Goal: Communication & Community: Share content

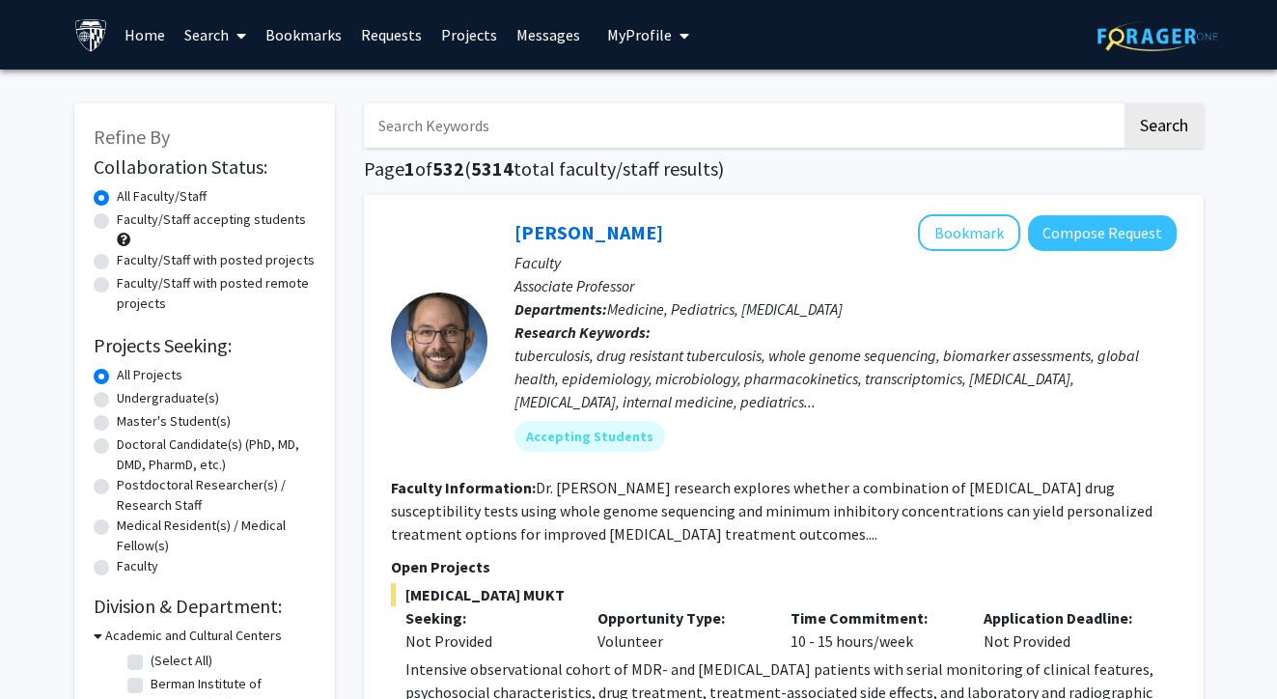
click at [549, 46] on link "Messages" at bounding box center [548, 35] width 83 height 68
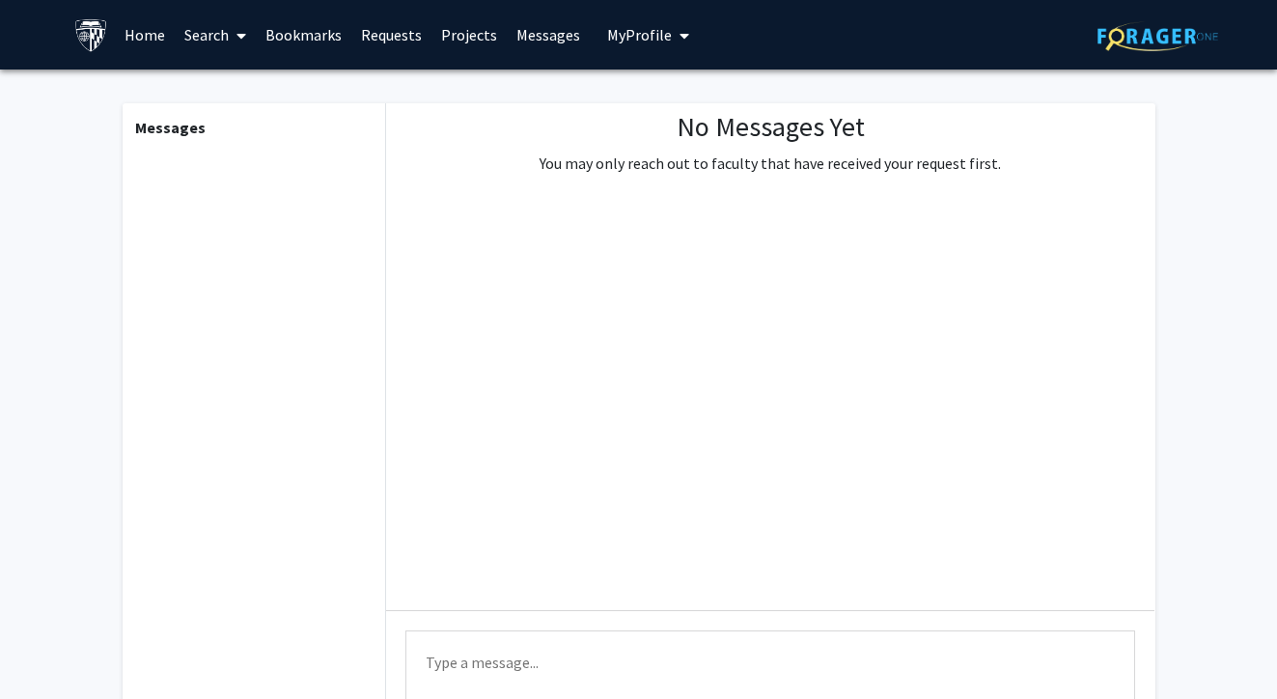
click at [152, 37] on link "Home" at bounding box center [145, 35] width 60 height 68
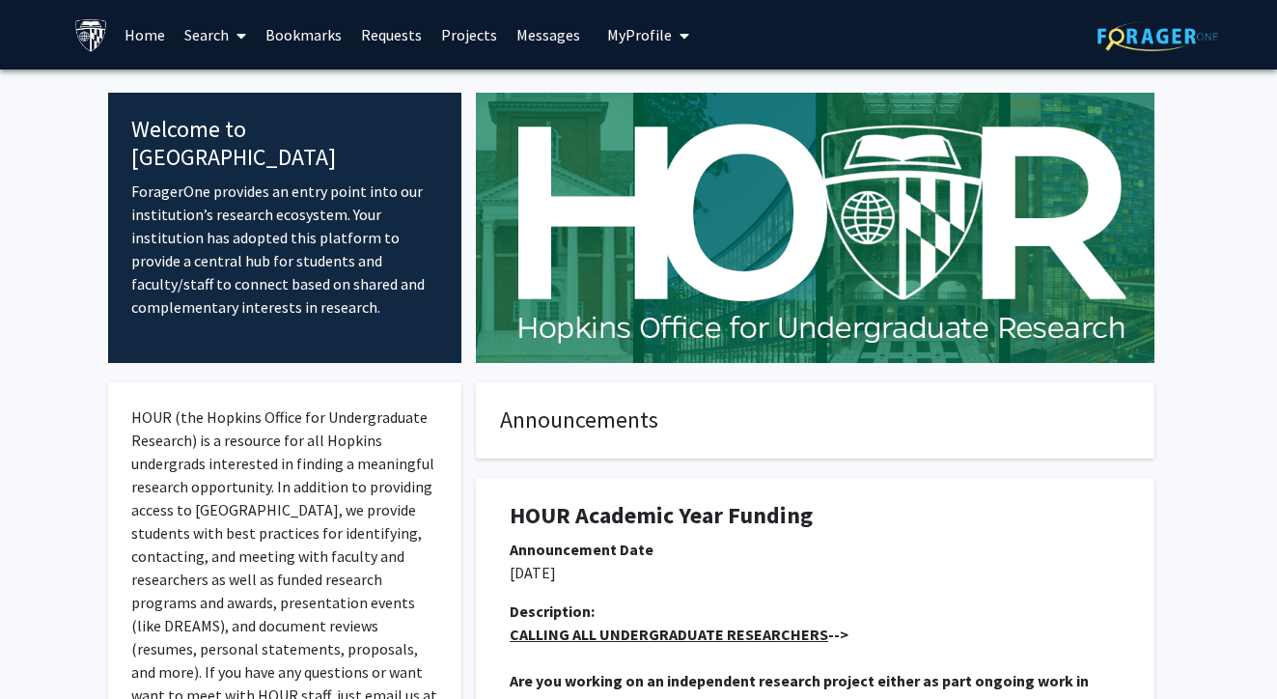
click at [209, 34] on link "Search" at bounding box center [215, 35] width 81 height 68
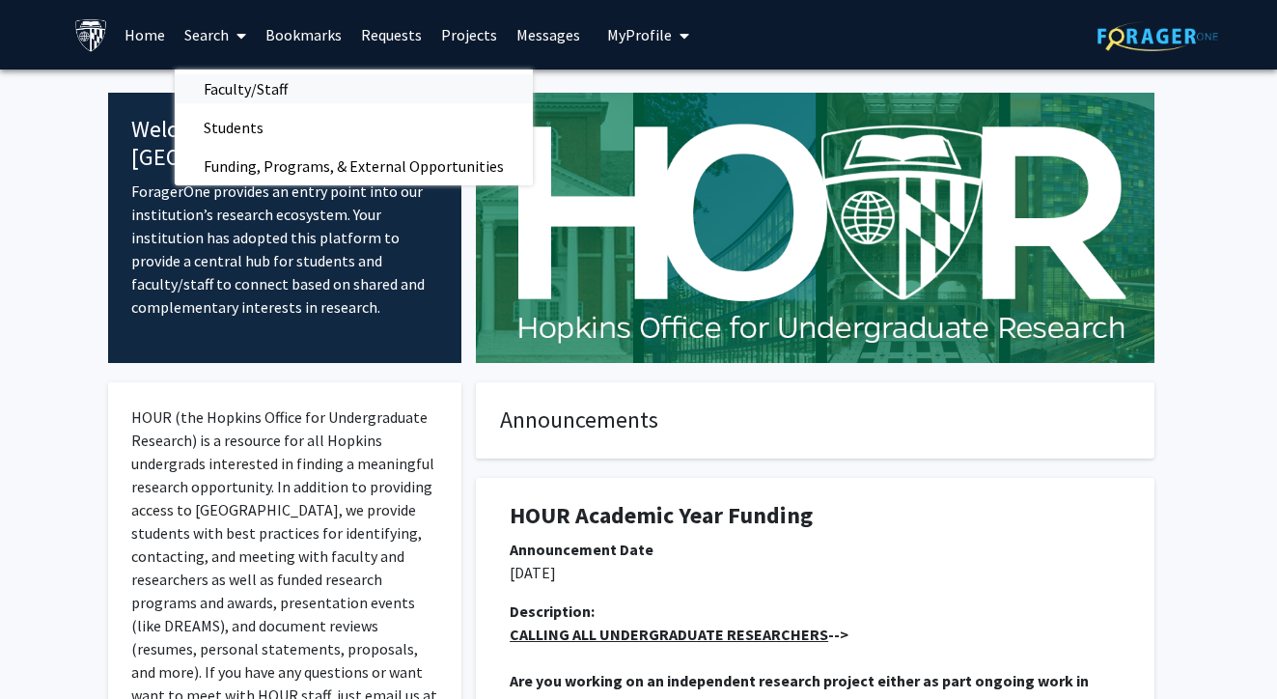
click at [358, 89] on link "Faculty/Staff" at bounding box center [354, 88] width 358 height 29
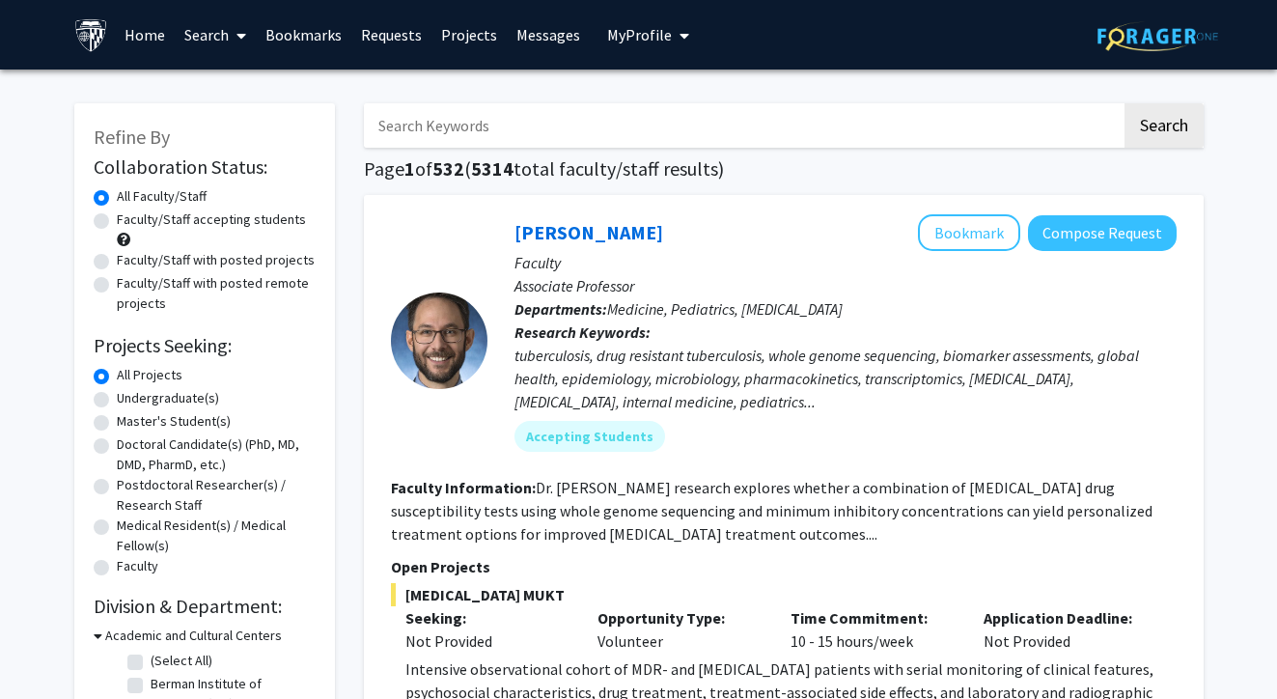
click at [439, 129] on input "Search Keywords" at bounding box center [743, 125] width 758 height 44
type input "bioinformatics"
click at [1162, 128] on button "Search" at bounding box center [1163, 125] width 79 height 44
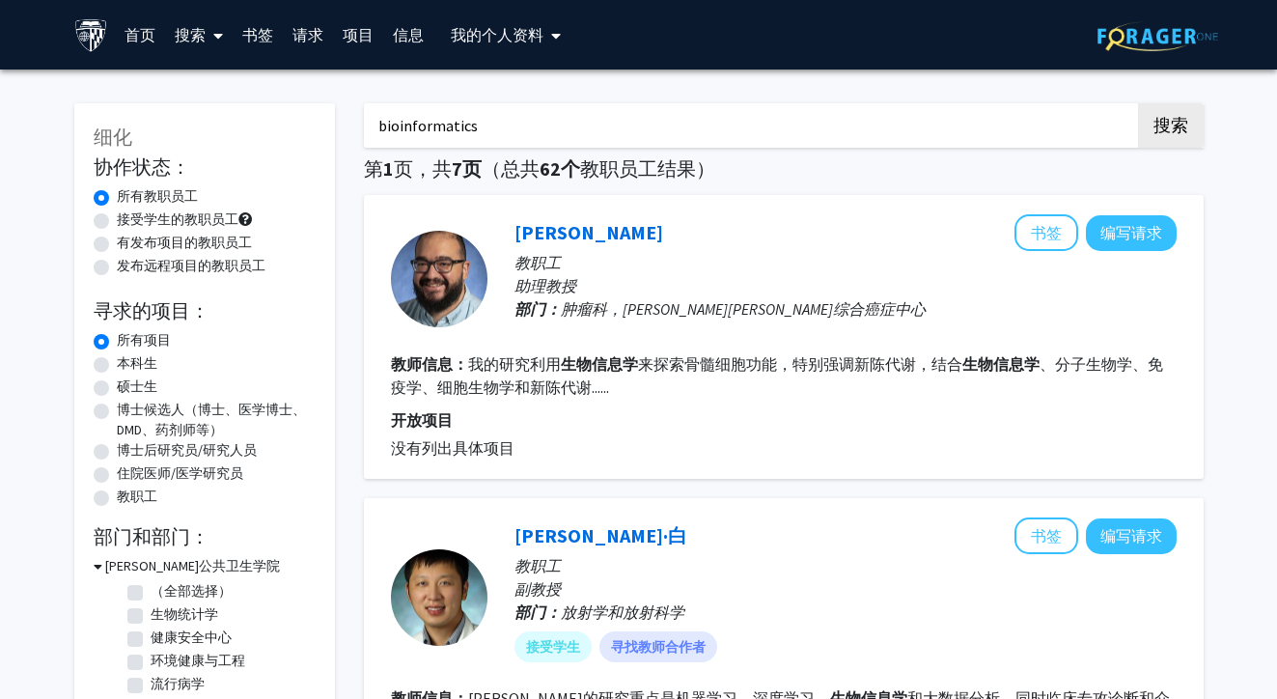
click at [302, 36] on link "请求" at bounding box center [308, 35] width 50 height 68
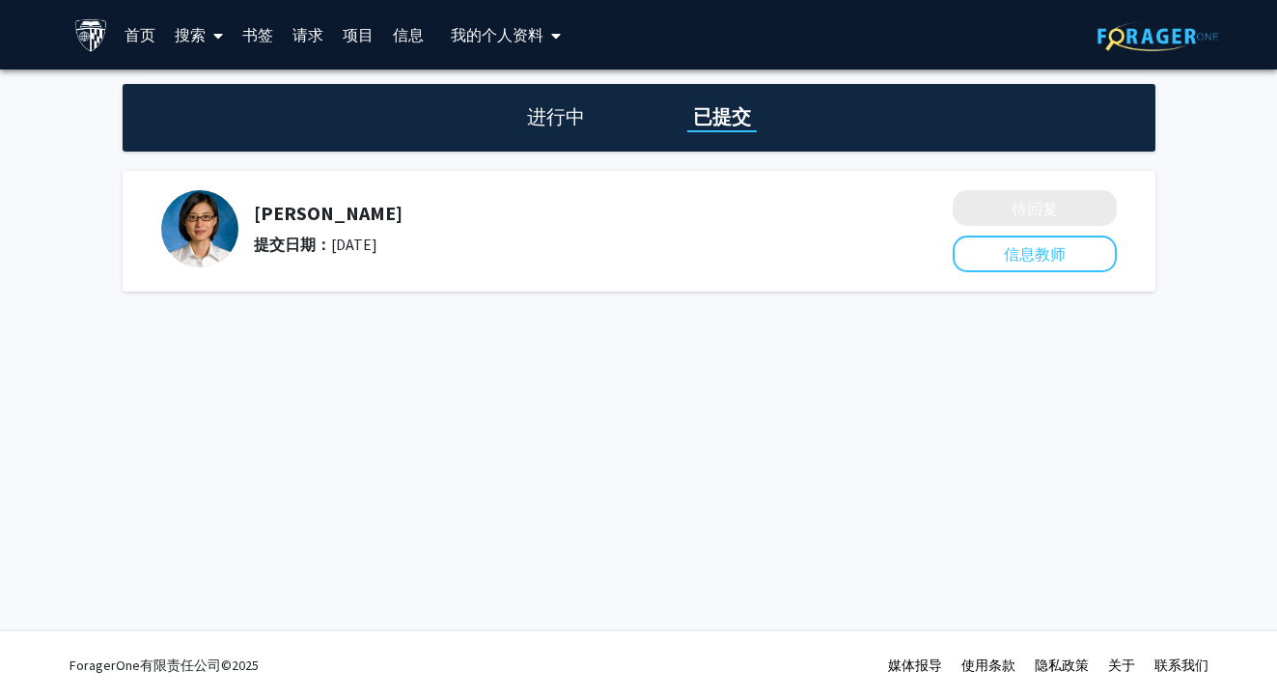
click at [254, 238] on b "提交日期：" at bounding box center [292, 244] width 77 height 19
click at [206, 243] on img at bounding box center [199, 228] width 77 height 77
click at [183, 36] on link "搜索" at bounding box center [199, 35] width 68 height 68
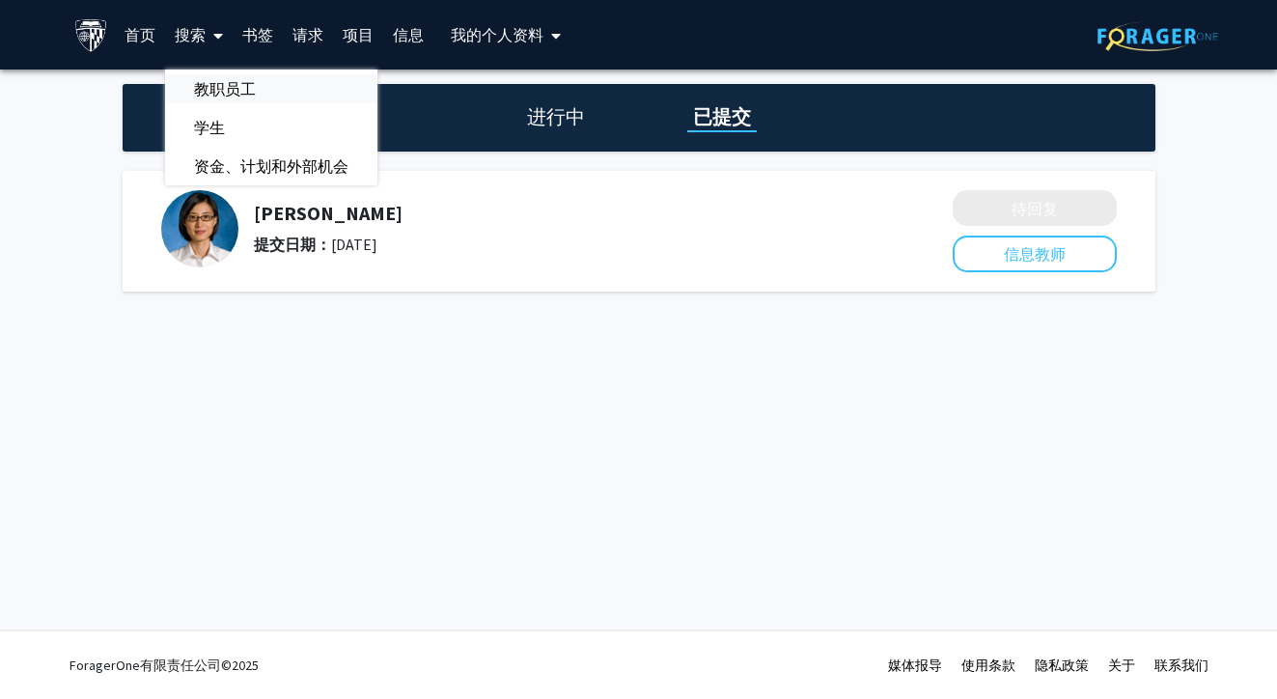
click at [261, 85] on span "教职员工" at bounding box center [225, 88] width 120 height 39
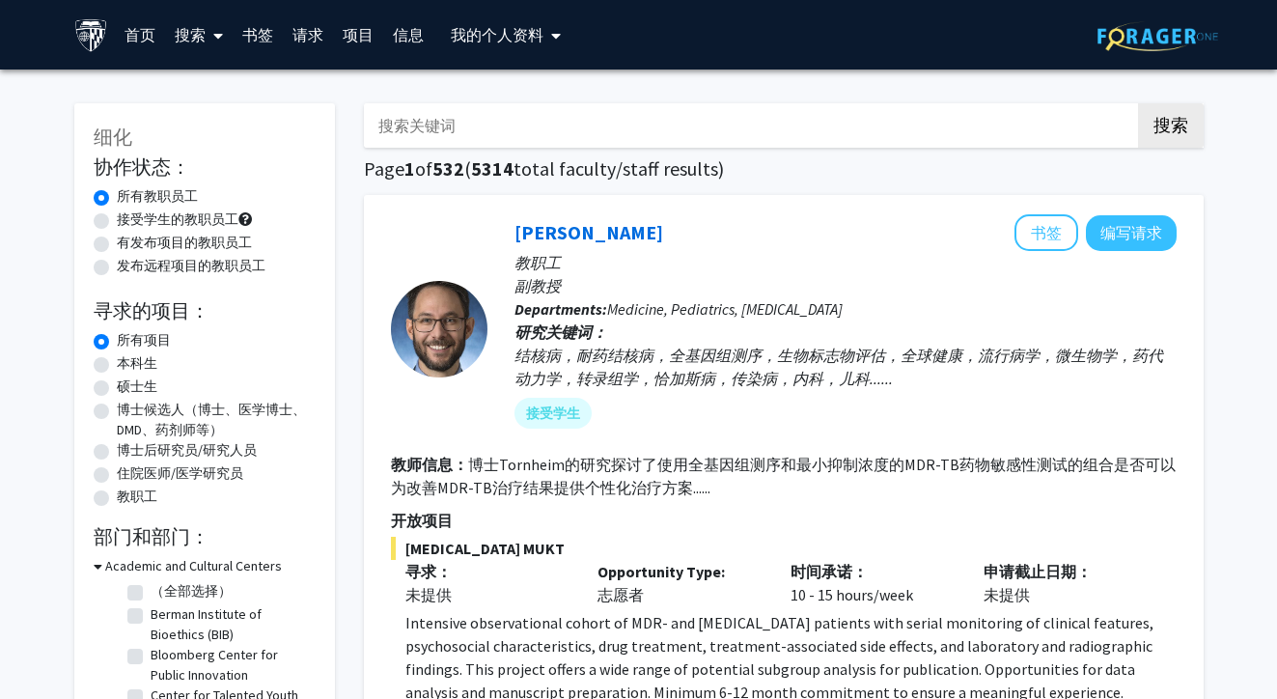
click at [568, 138] on input "搜索关键词" at bounding box center [743, 125] width 758 height 44
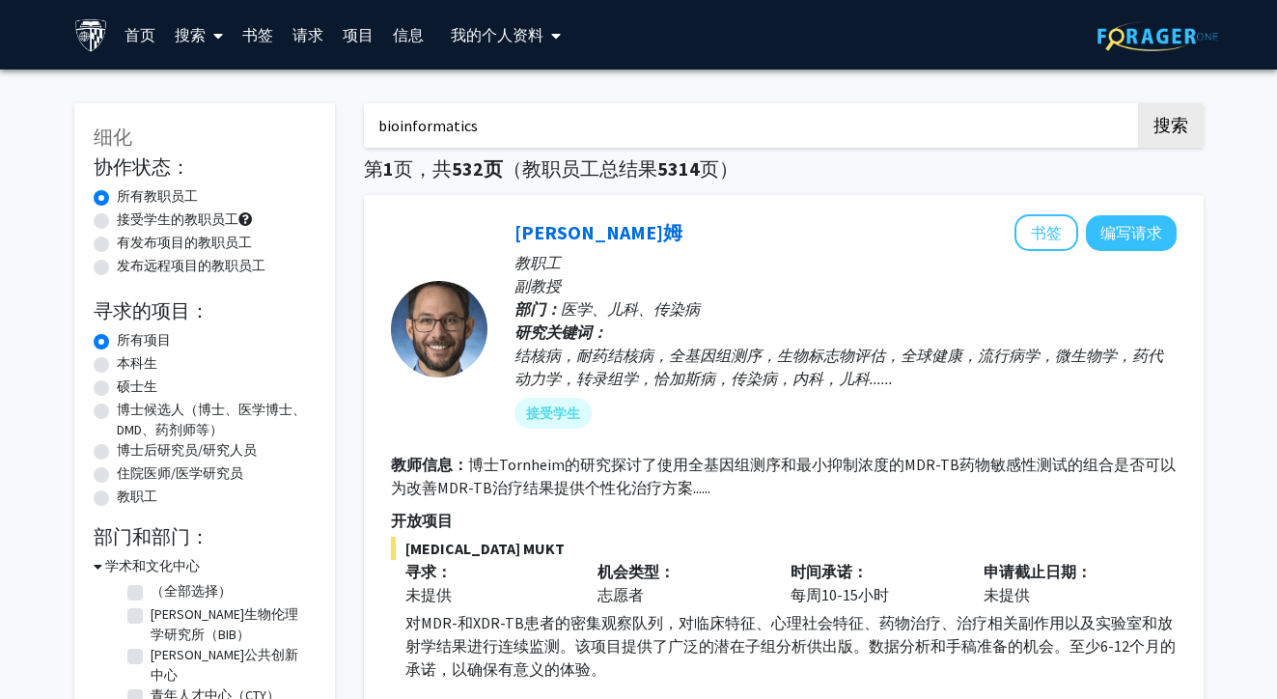
type input "bioinformatics"
click at [1170, 128] on button "搜索" at bounding box center [1171, 125] width 66 height 44
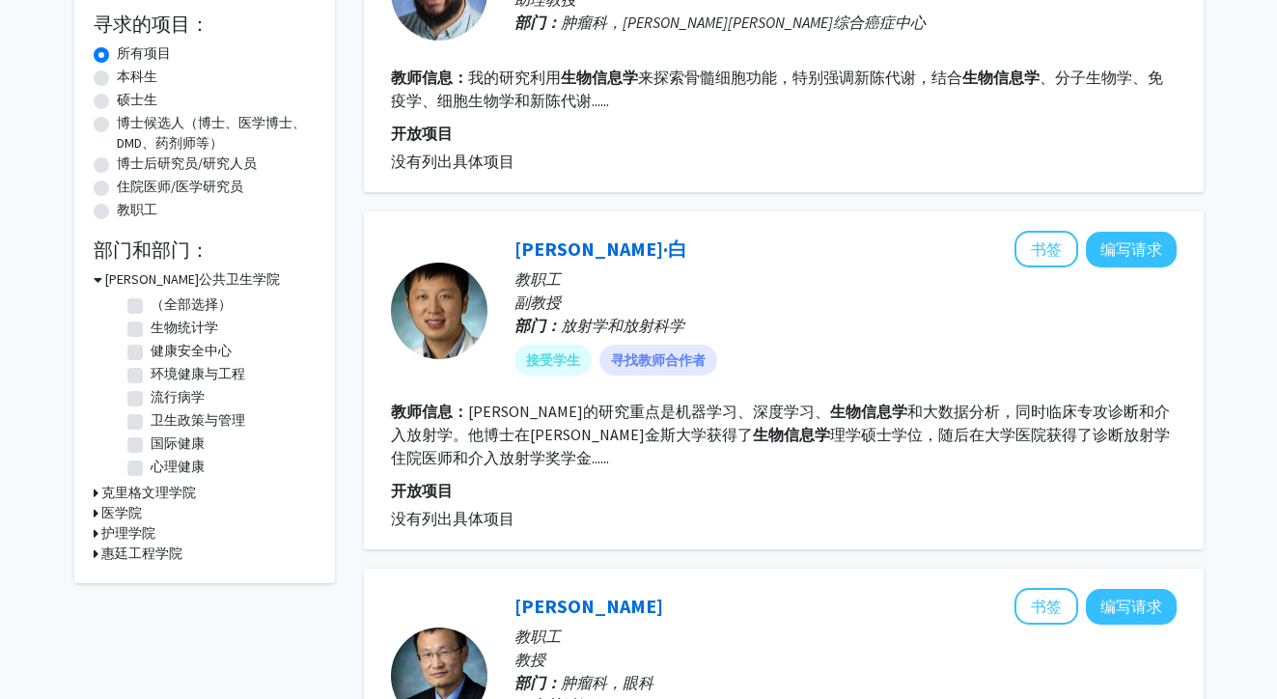
scroll to position [289, 0]
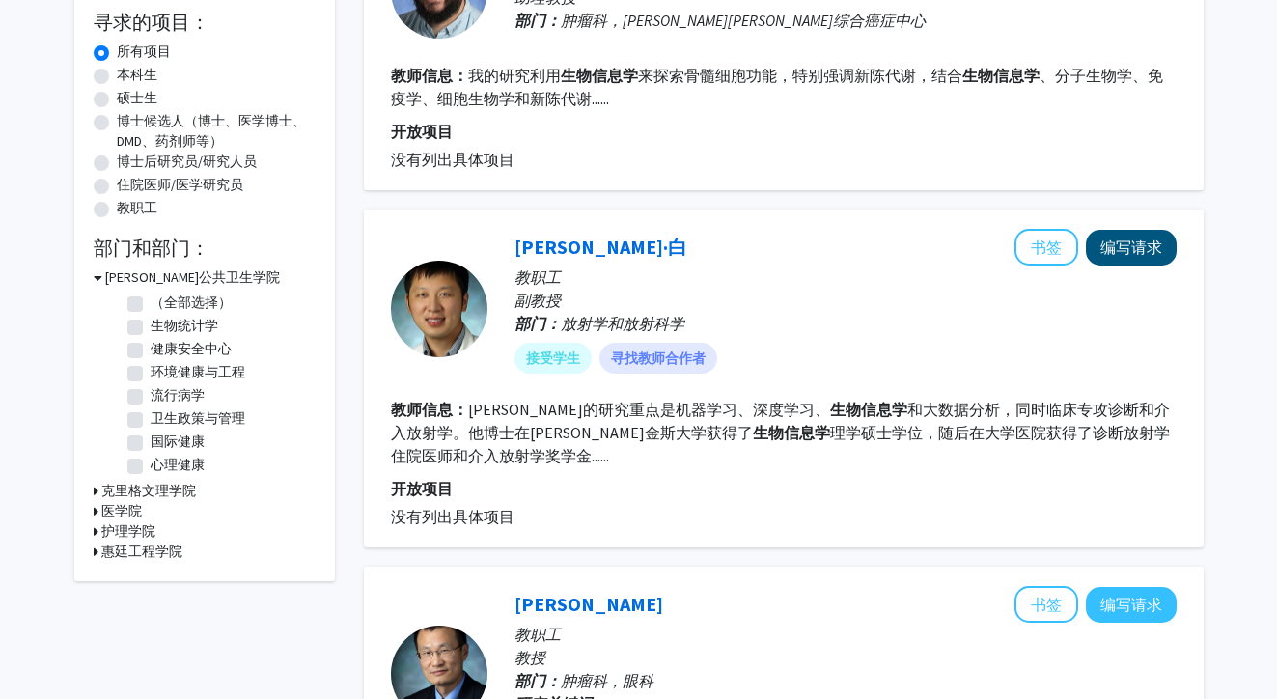
click at [1123, 253] on button "编写请求" at bounding box center [1131, 248] width 91 height 36
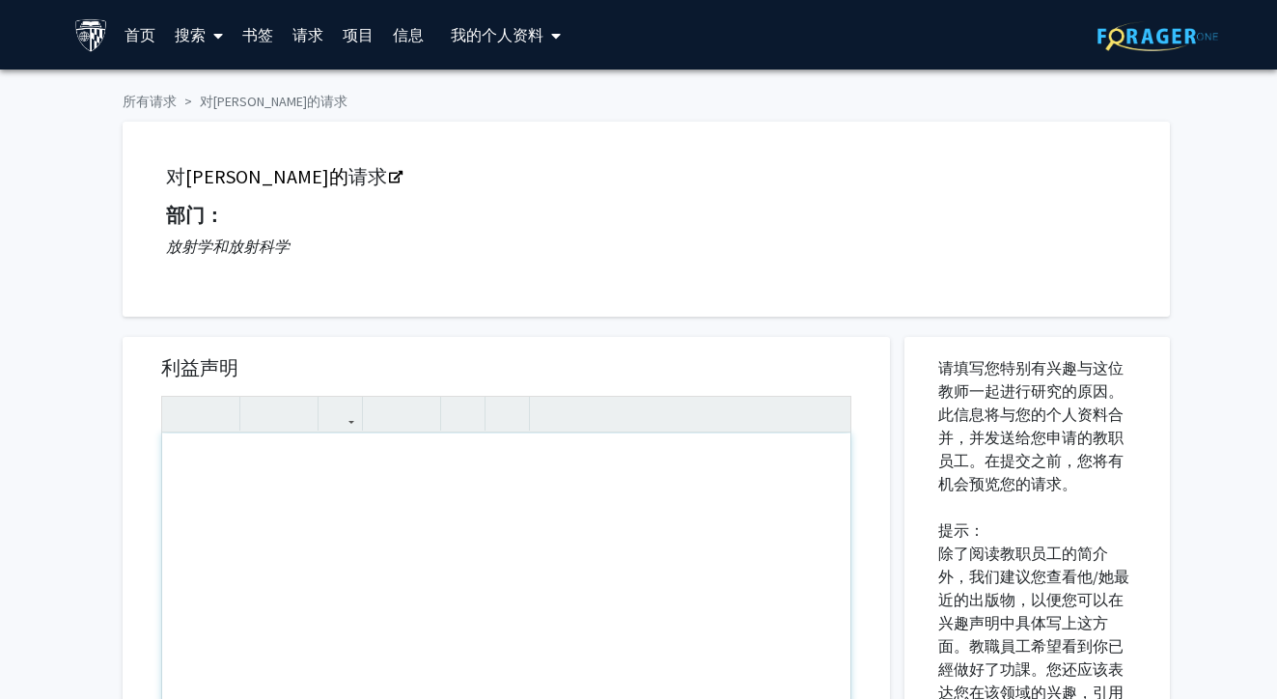
click at [423, 498] on div "使用屏幕阅读器的用户注意：请按Alt+0或Option+0来停用此页面的辅助功能插件，因为它与文本编辑器不能很好地交互。" at bounding box center [506, 654] width 688 height 442
paste div "使用屏幕阅读器的用户注意：请按Alt+0或Option+0来停用此页面的辅助功能插件，因为它与文本编辑器不能很好地交互。"
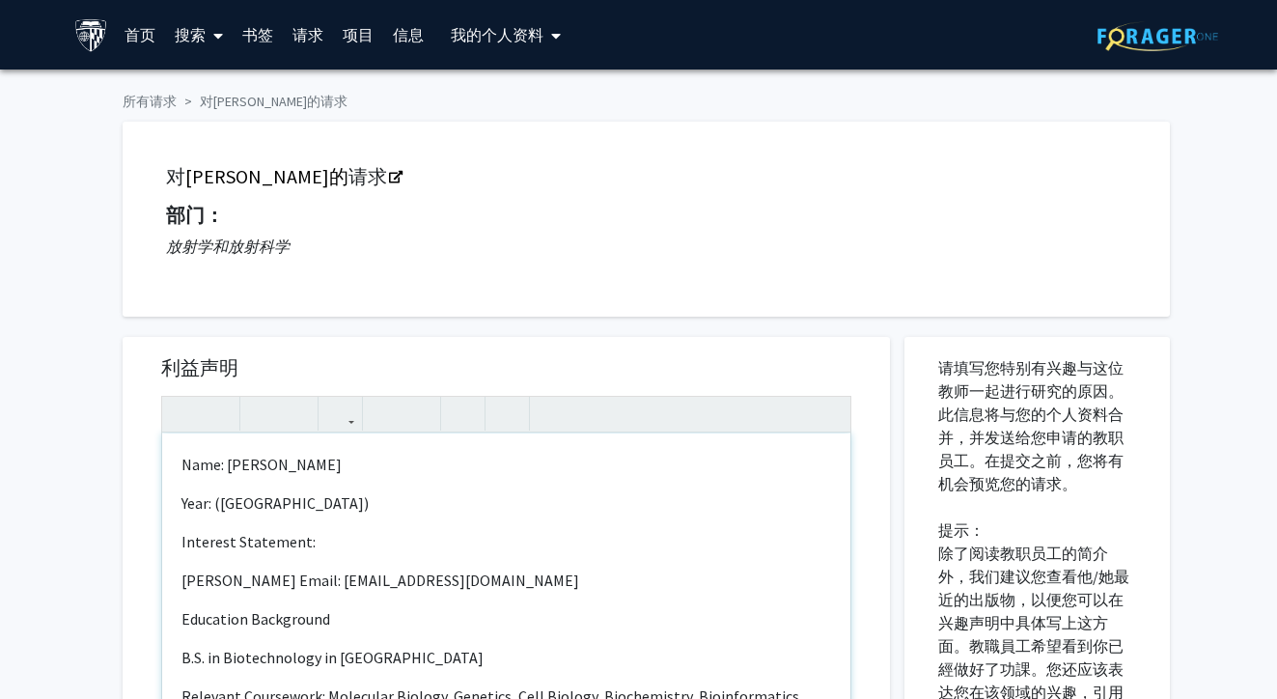
type textarea "<l>Ipsu: Dolorsi Amet</c><a>Elit: (Seddo Eiusmod Temporinci)&utla;</e><d>Magnaa…"
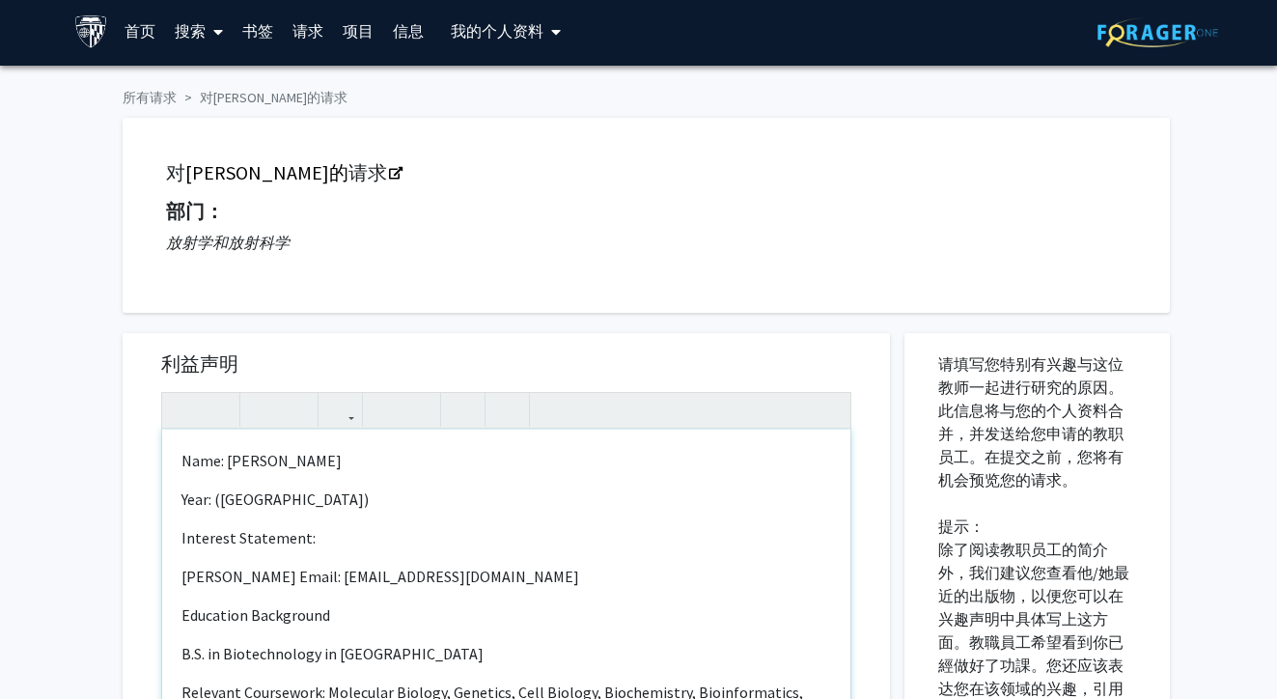
drag, startPoint x: 393, startPoint y: 500, endPoint x: 165, endPoint y: 497, distance: 227.8
click at [165, 497] on div "Name: [PERSON_NAME] Year: ([GEOGRAPHIC_DATA]) Interest Statement: [PERSON_NAME]…" at bounding box center [506, 650] width 688 height 442
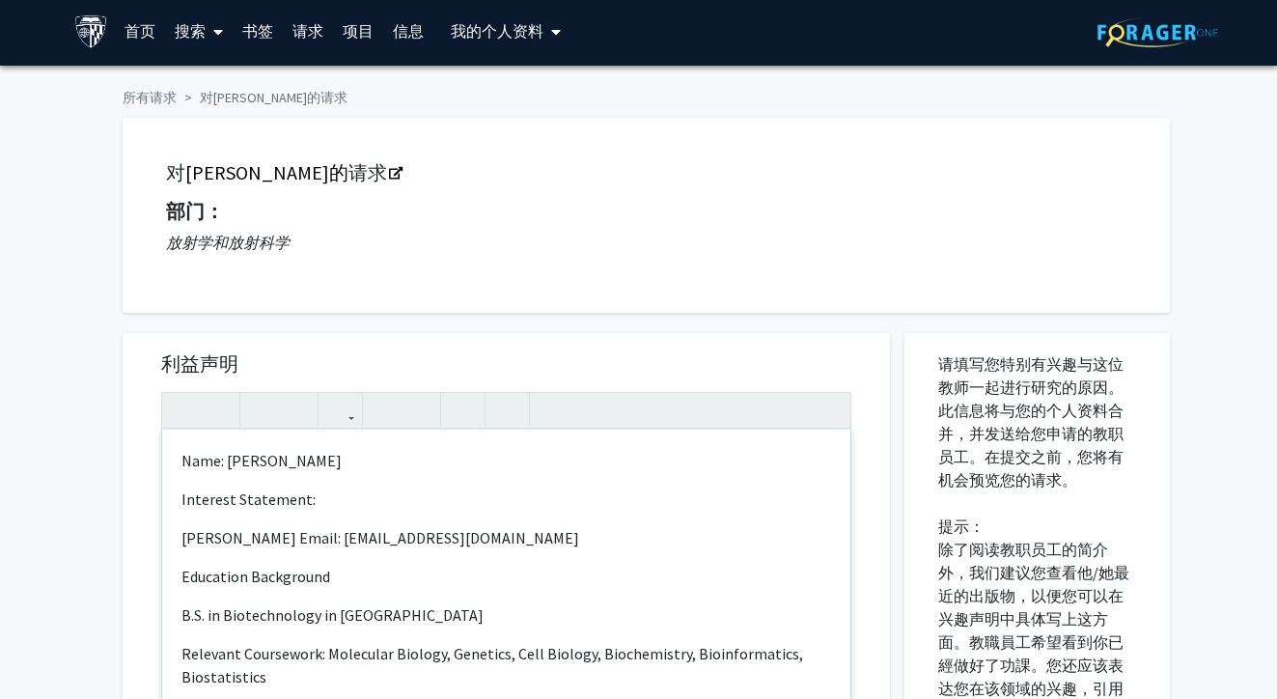
drag, startPoint x: 318, startPoint y: 508, endPoint x: 163, endPoint y: 462, distance: 160.9
click at [163, 462] on div "Name: [PERSON_NAME] Interest Statement: [PERSON_NAME] Email: [EMAIL_ADDRESS][DO…" at bounding box center [506, 650] width 688 height 442
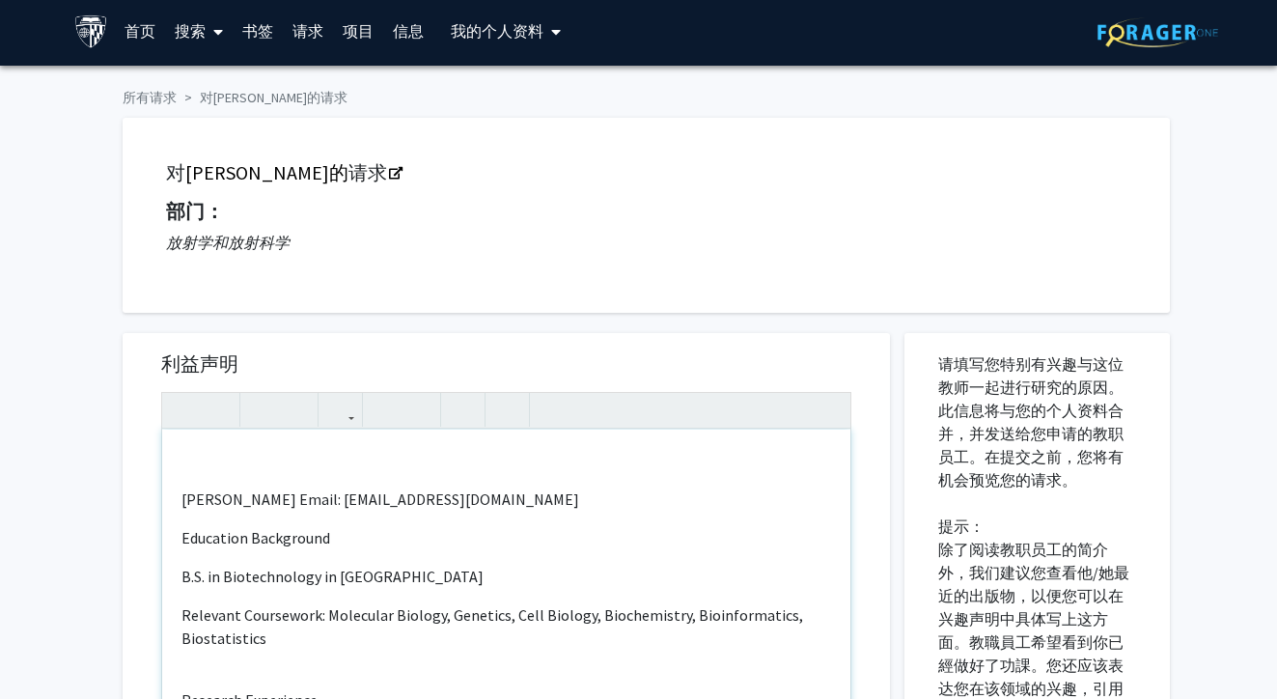
type textarea "<l><ipsu dolor="sita-cons: 1adi;">Elitsed Doei Tempo: incid97@ut.lab</etdo><ma>…"
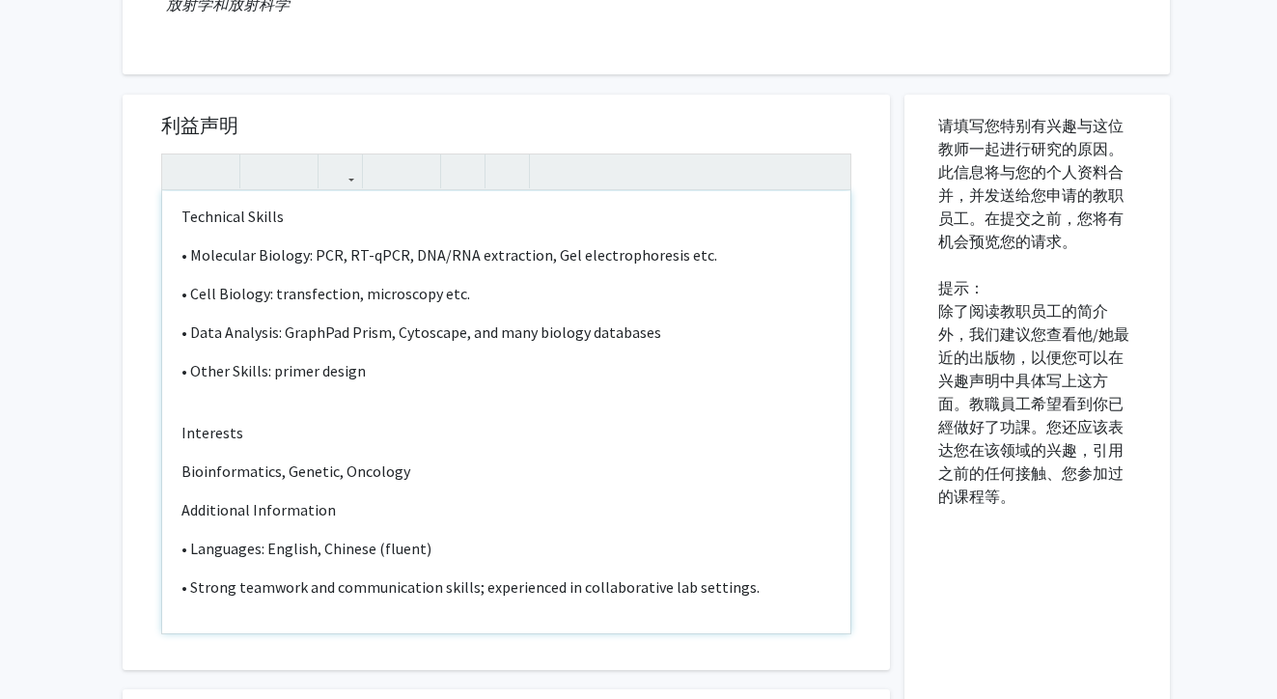
scroll to position [492, 0]
click at [412, 478] on p "Bioinformatics, Genetic, Oncology" at bounding box center [506, 470] width 650 height 23
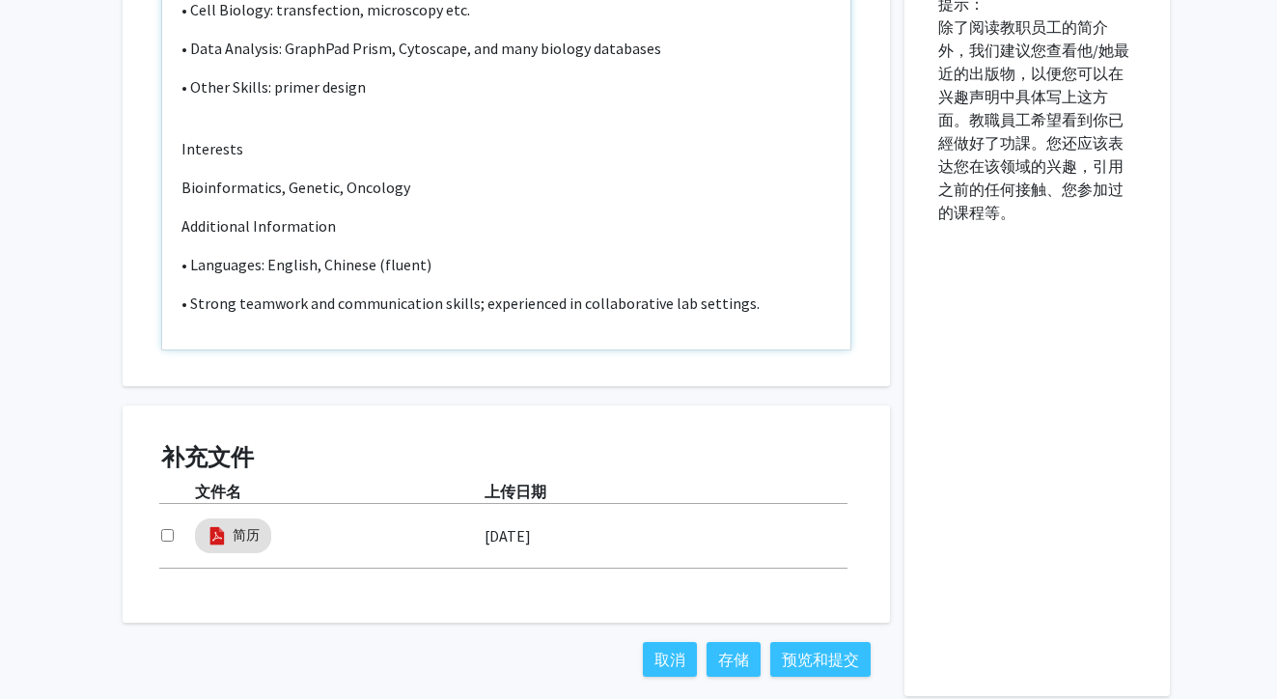
scroll to position [623, 0]
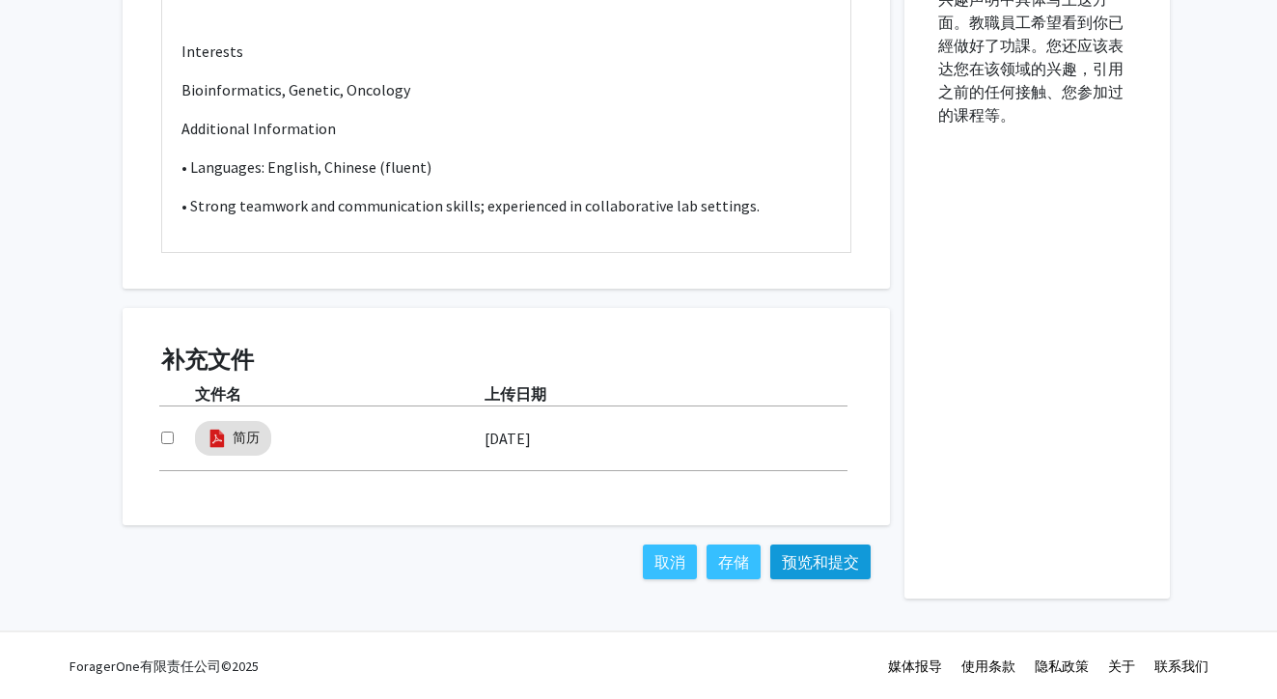
click at [805, 567] on button "预览和提交" at bounding box center [820, 561] width 100 height 35
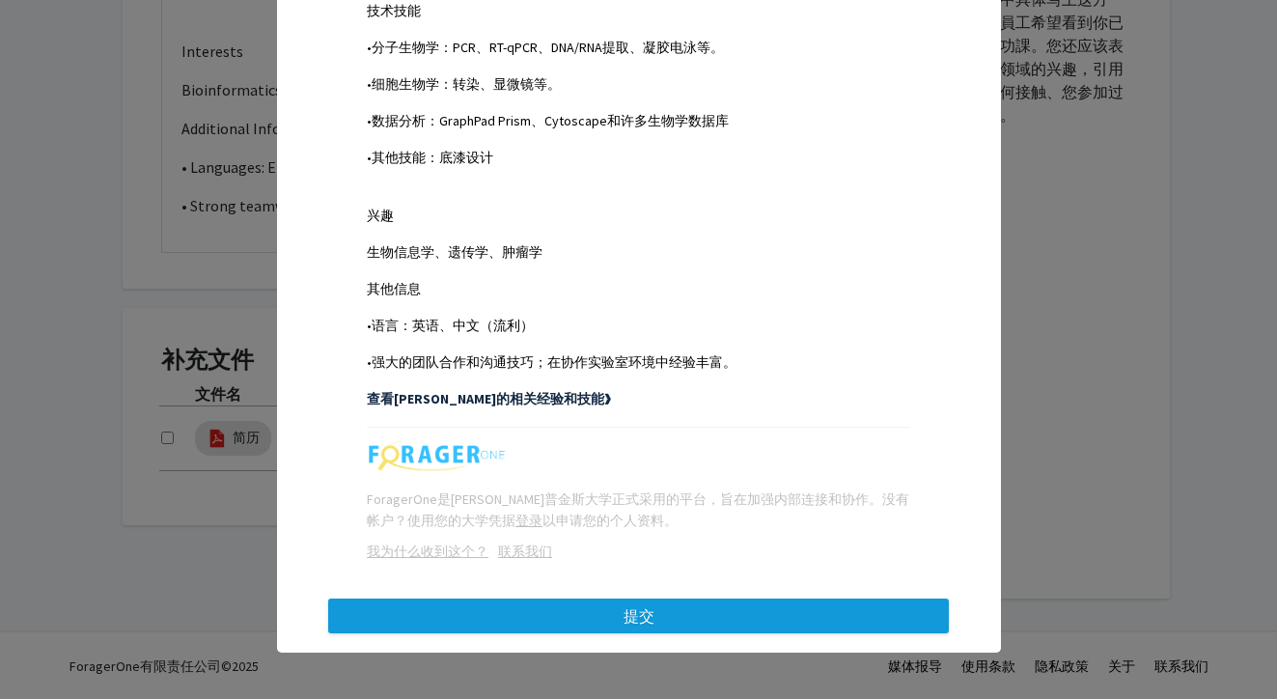
scroll to position [858, 0]
click at [719, 622] on button "提交" at bounding box center [638, 615] width 621 height 35
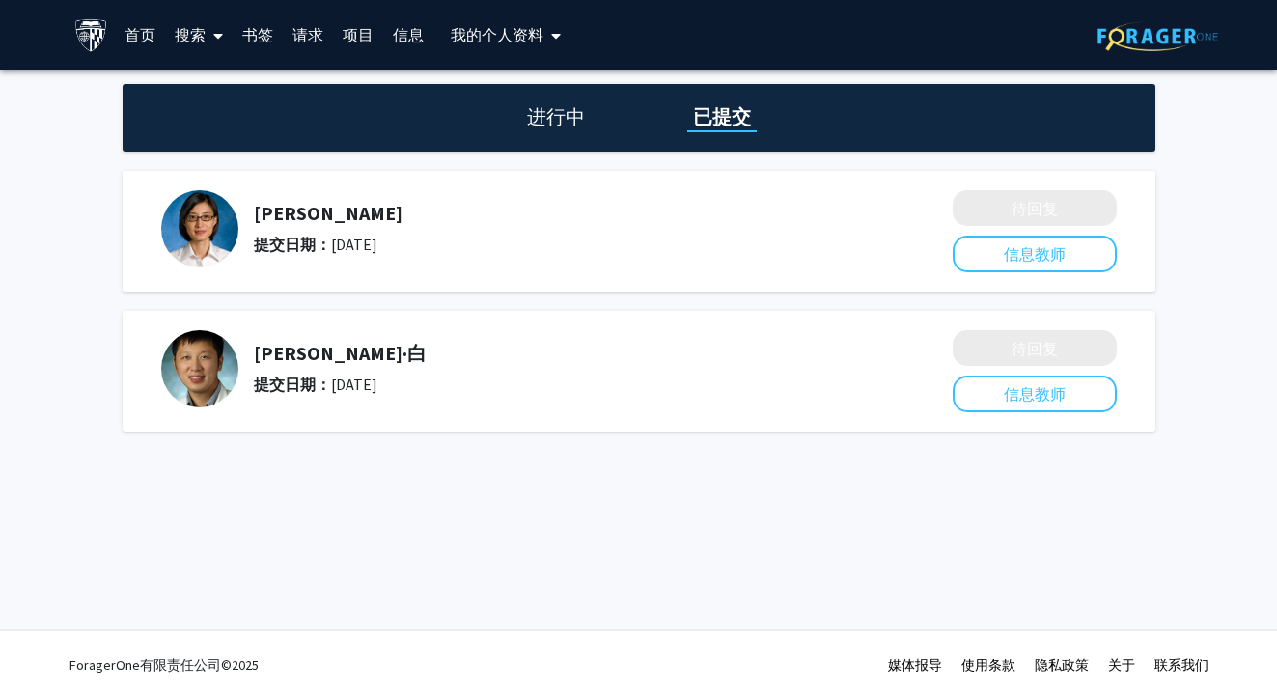
click at [186, 41] on link "搜索" at bounding box center [199, 35] width 68 height 68
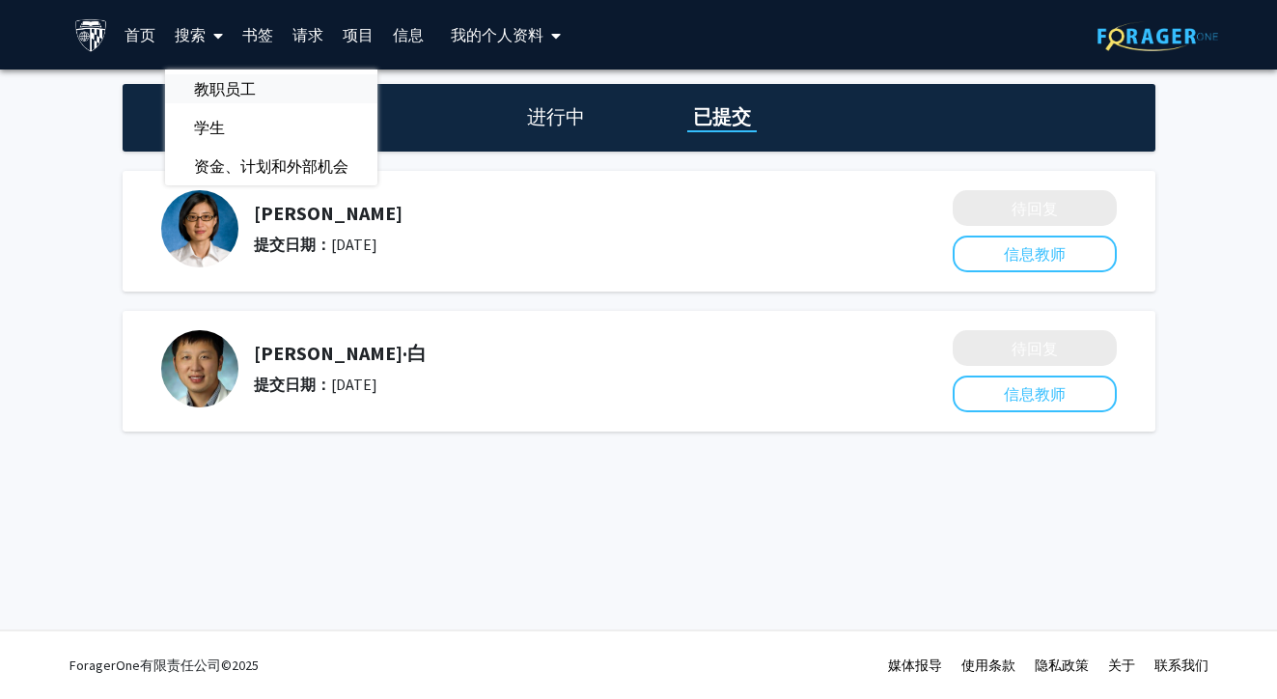
click at [232, 83] on span "教职员工" at bounding box center [225, 88] width 120 height 39
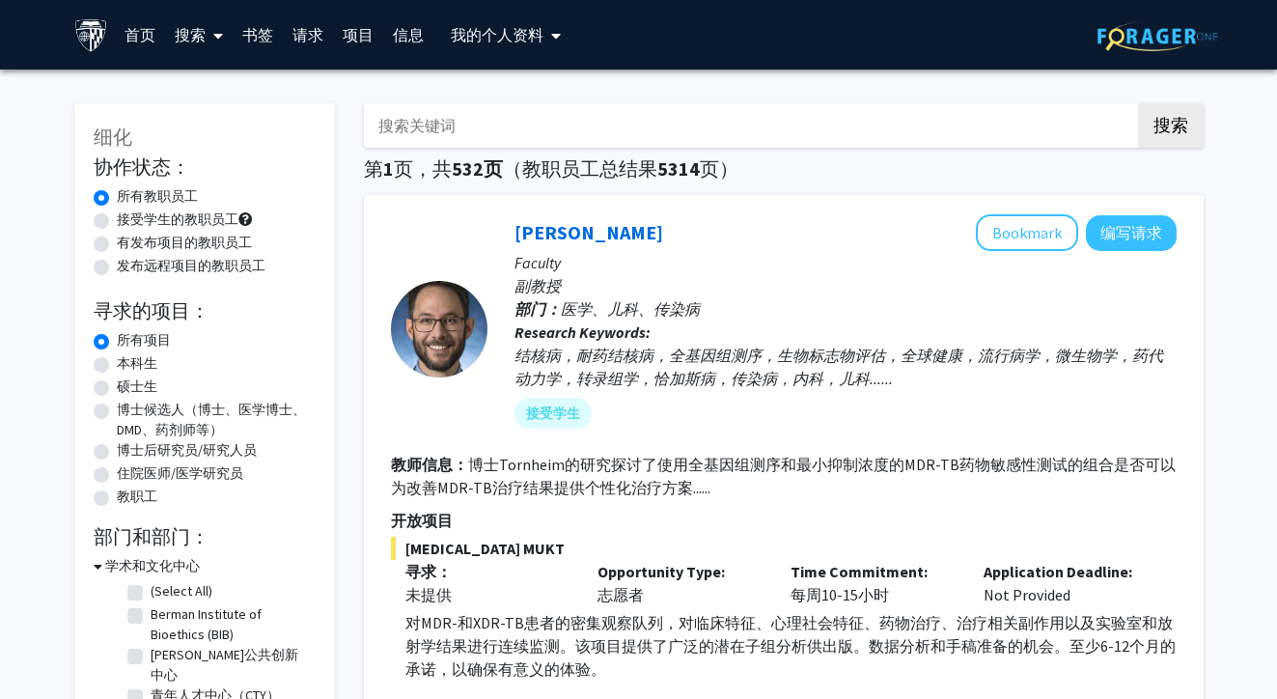
click at [595, 116] on input "搜索关键词" at bounding box center [743, 125] width 758 height 44
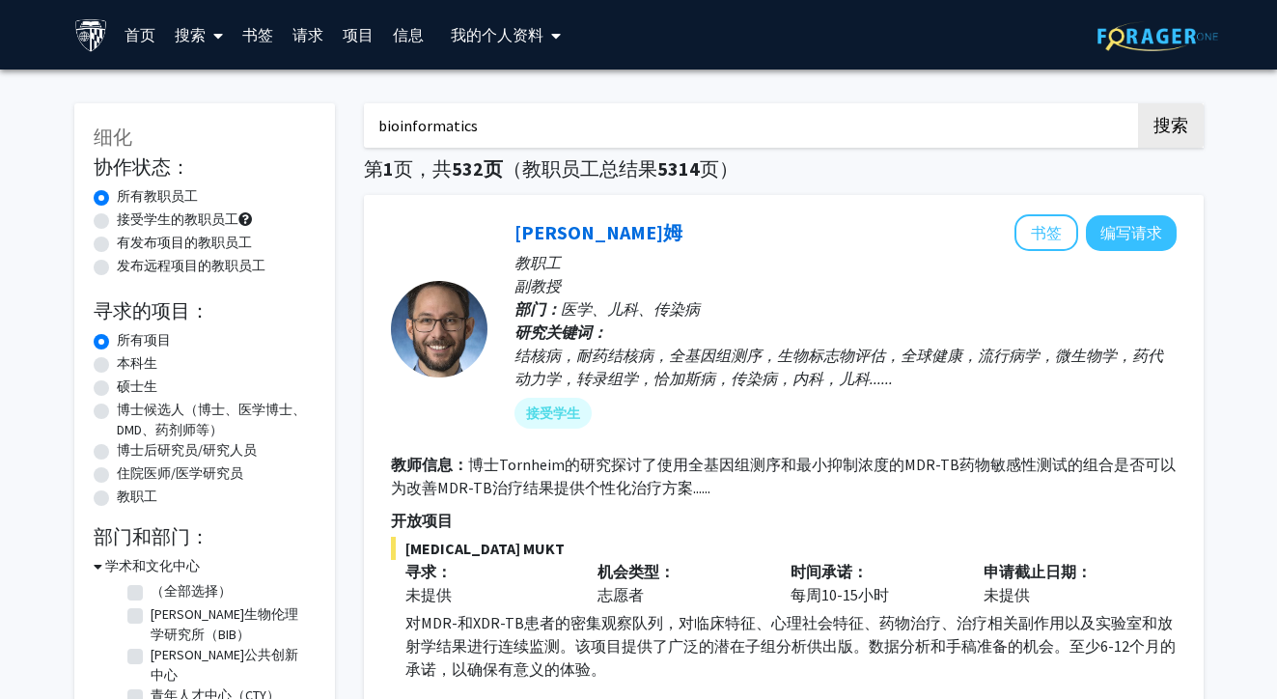
type input "bioinformatics"
click at [1170, 128] on button "搜索" at bounding box center [1171, 125] width 66 height 44
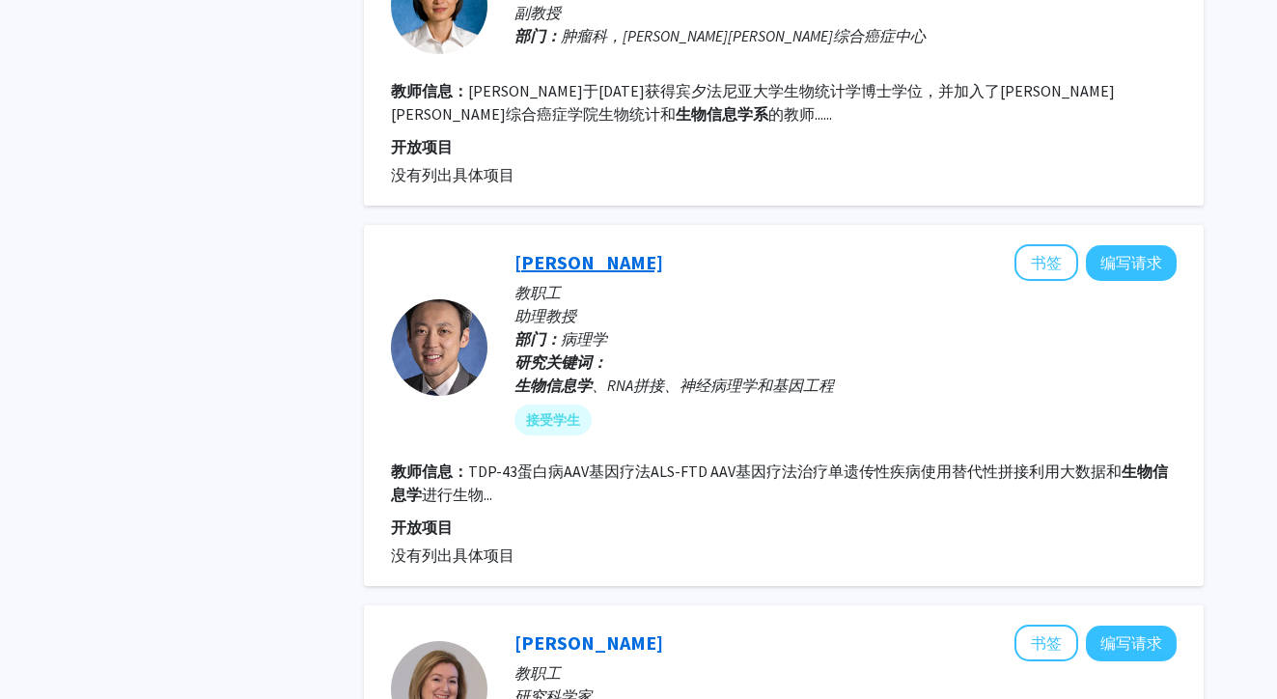
scroll to position [1610, 0]
click at [1124, 273] on button "编写请求" at bounding box center [1131, 262] width 91 height 36
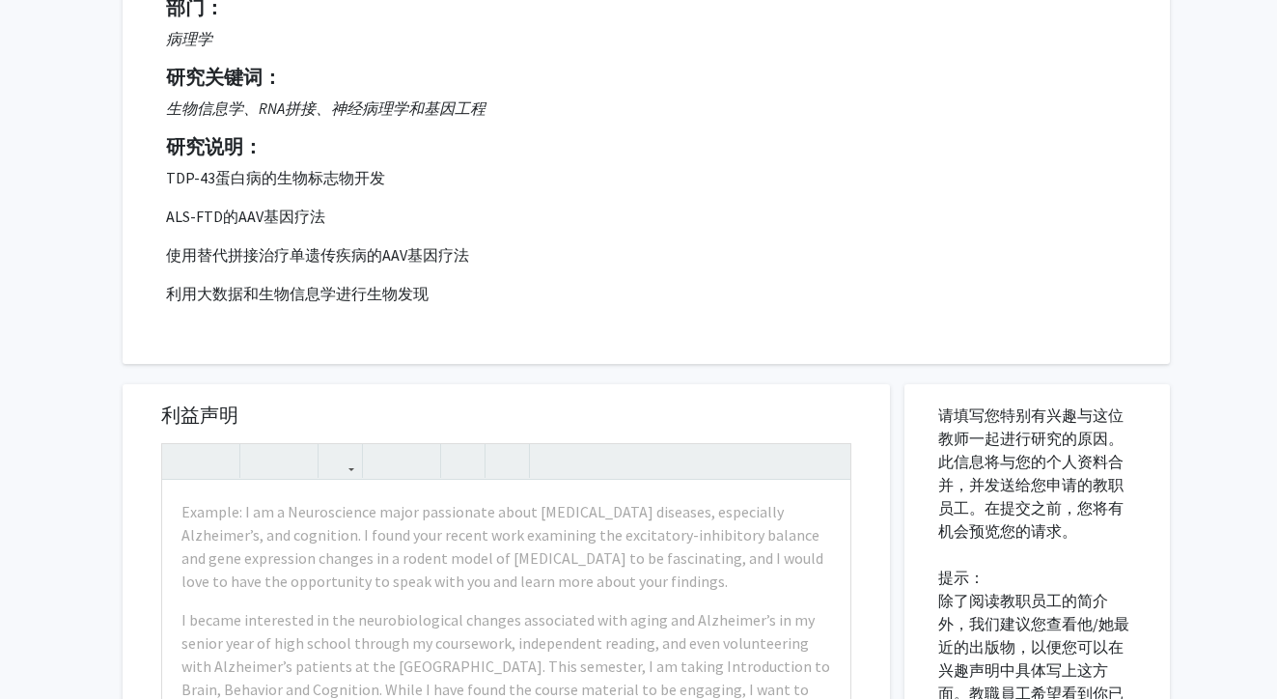
scroll to position [238, 0]
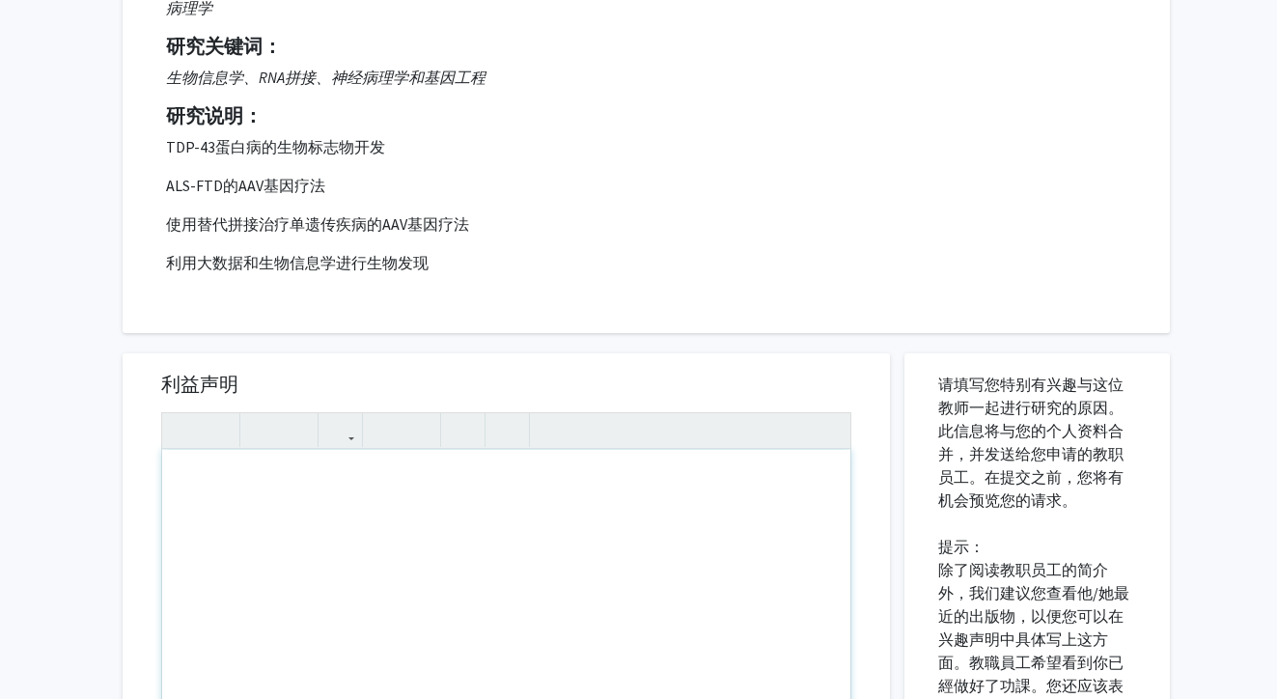
click at [594, 581] on div "使用屏幕阅读器的用户注意：请按Alt+0或Option+0来停用此页面的辅助功能插件，因为它与文本编辑器不能很好地交互。" at bounding box center [506, 671] width 688 height 442
paste div "使用屏幕阅读器的用户注意：请按Alt+0或Option+0来停用此页面的辅助功能插件，因为它与文本编辑器不能很好地交互。"
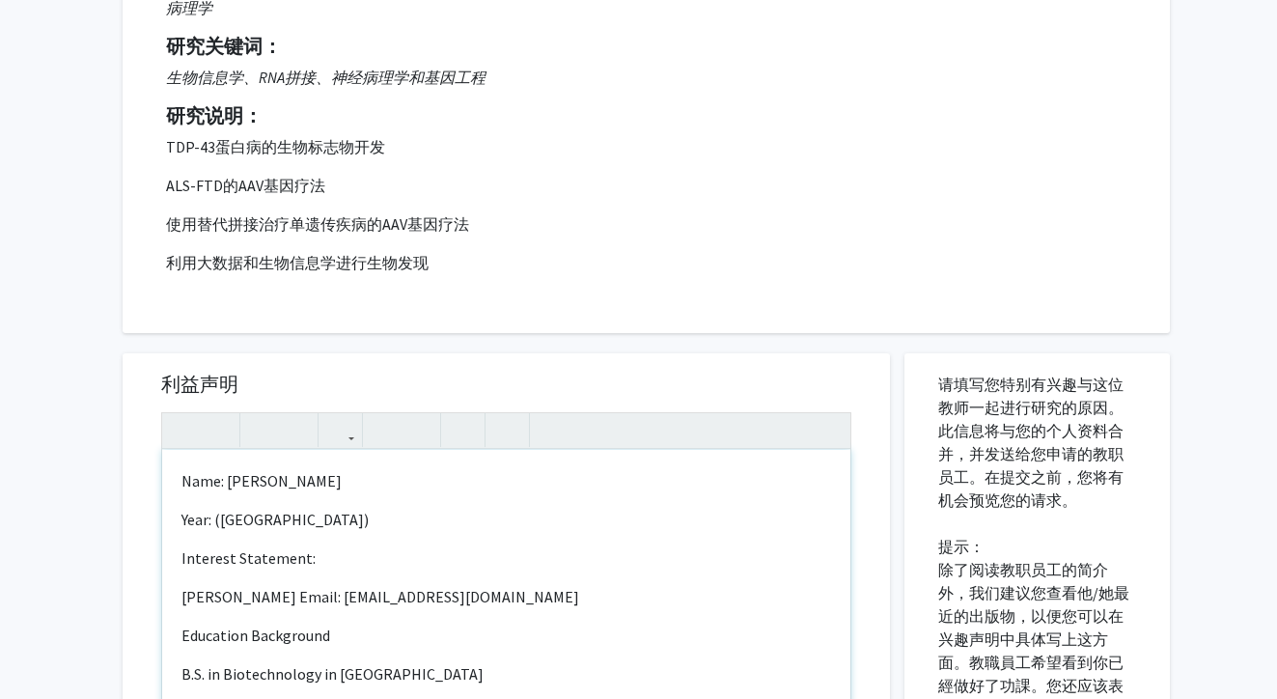
type textarea "<l>Ipsu: Dolorsi Amet</c><a>Elit: (Seddo Eiusmod Temporinci)&utla;</e><d>Magnaa…"
drag, startPoint x: 321, startPoint y: 563, endPoint x: 169, endPoint y: 474, distance: 176.5
click at [168, 474] on div "Name: [PERSON_NAME] Year: ([GEOGRAPHIC_DATA]) Interest Statement: [PERSON_NAME]…" at bounding box center [506, 671] width 688 height 442
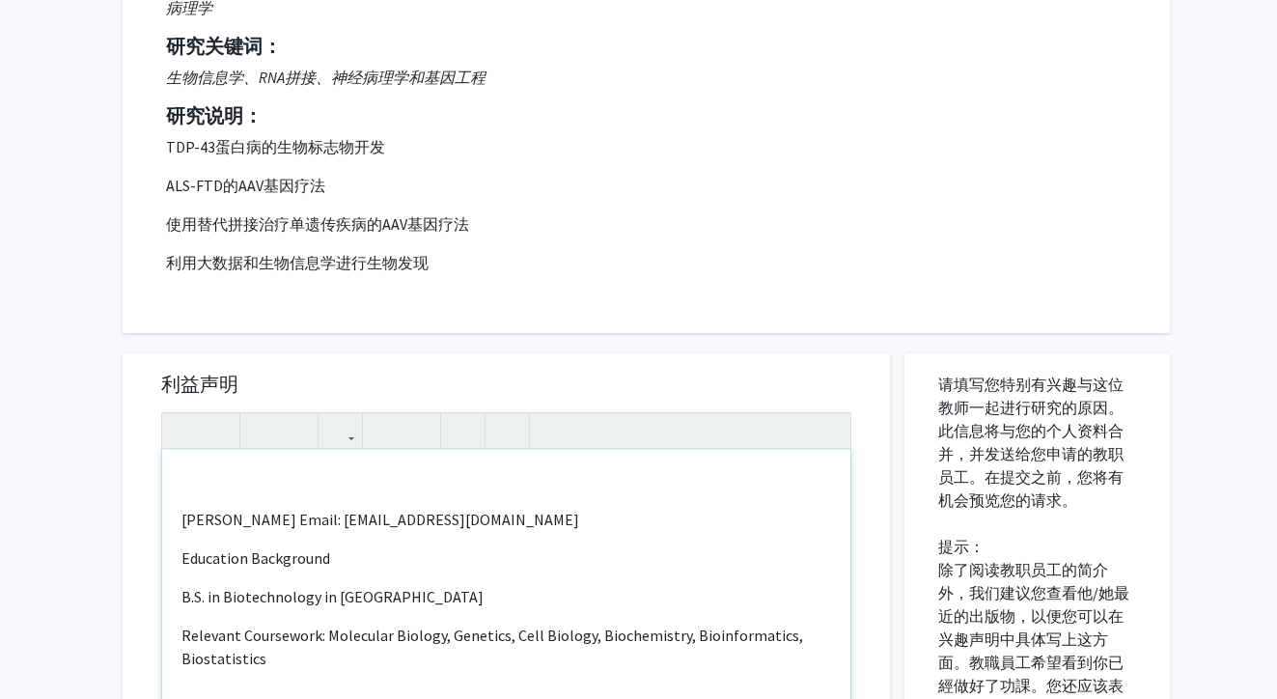
type textarea "<l><ipsu dolor="sita-cons: 1adi;">Elitsed Doei Tempo: incid97@ut.lab</etdo><ma>…"
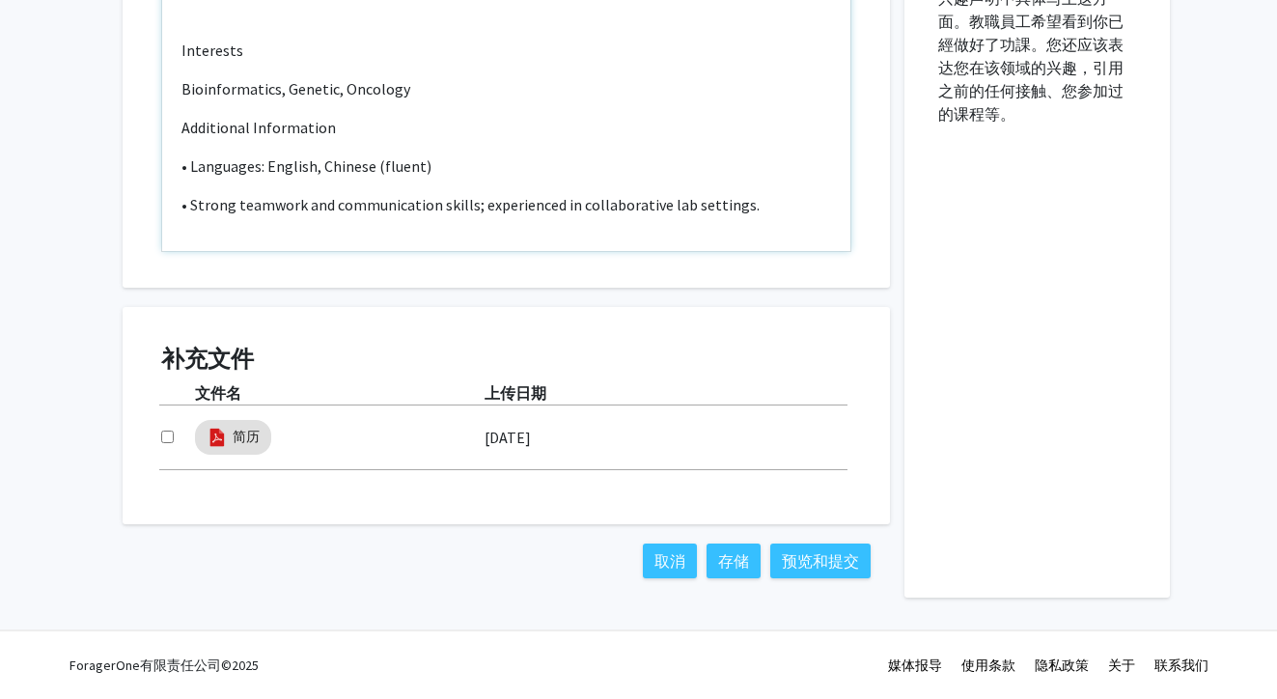
scroll to position [881, 0]
click at [796, 554] on button "预览和提交" at bounding box center [820, 560] width 100 height 35
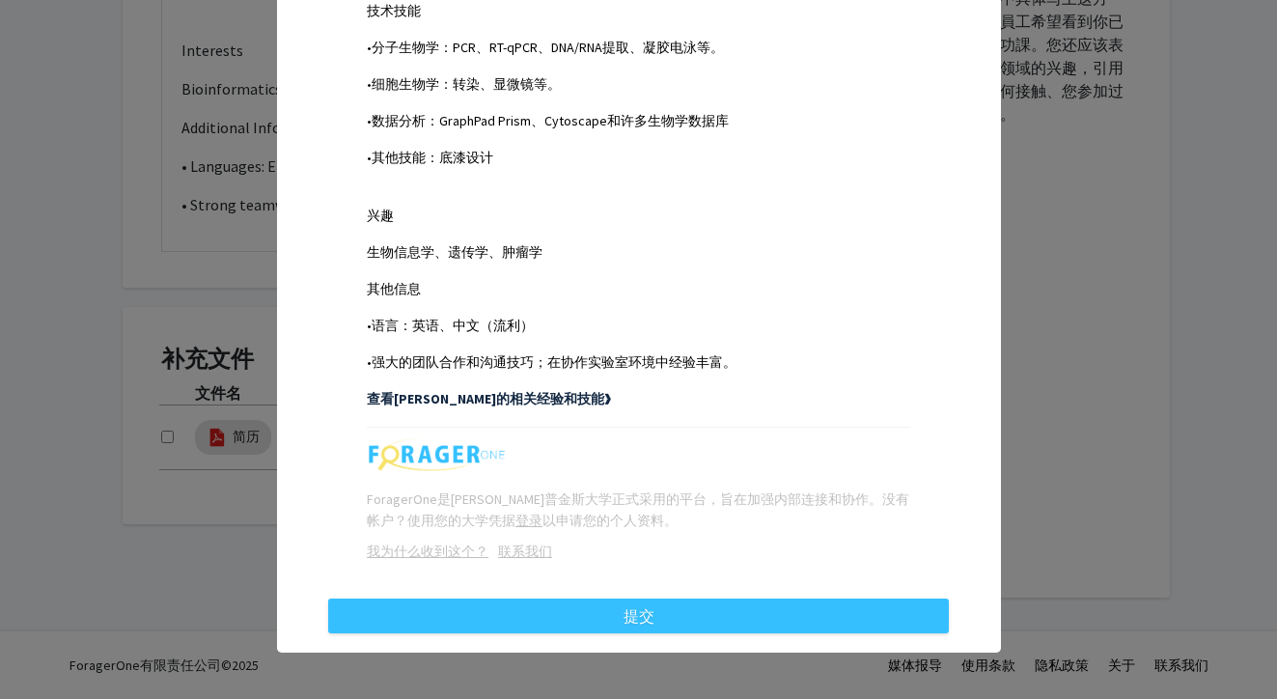
scroll to position [858, 0]
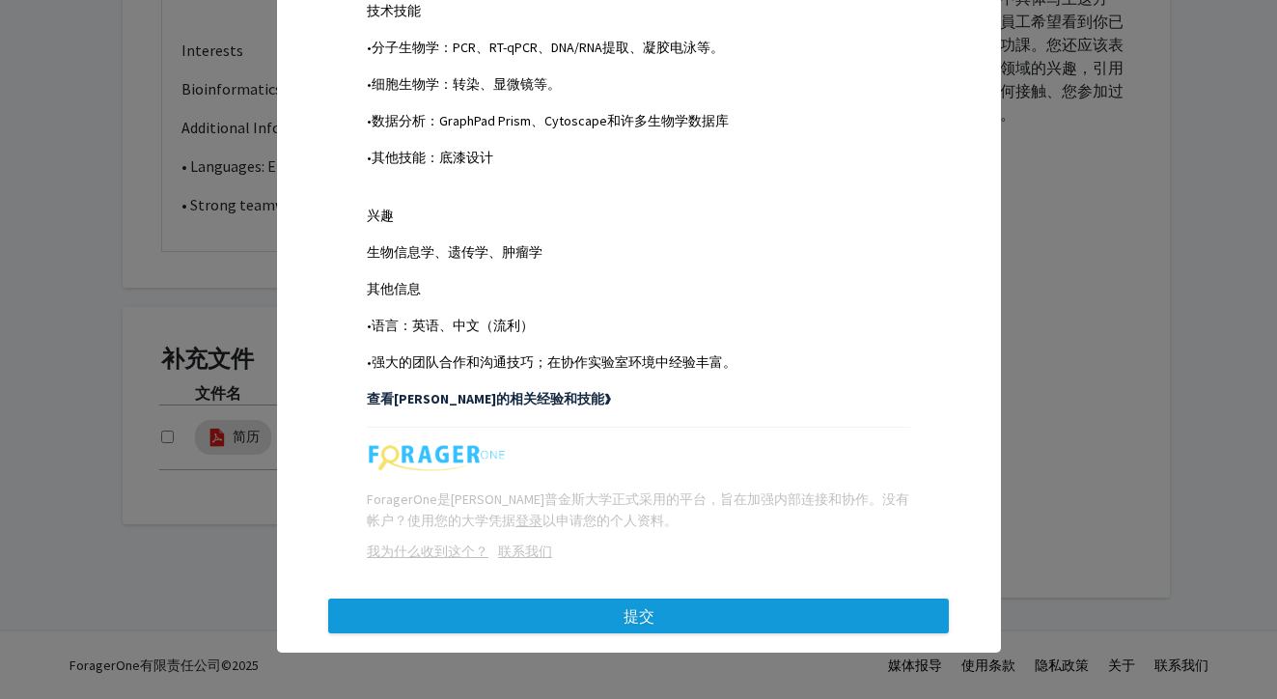
click at [745, 600] on button "提交" at bounding box center [638, 615] width 621 height 35
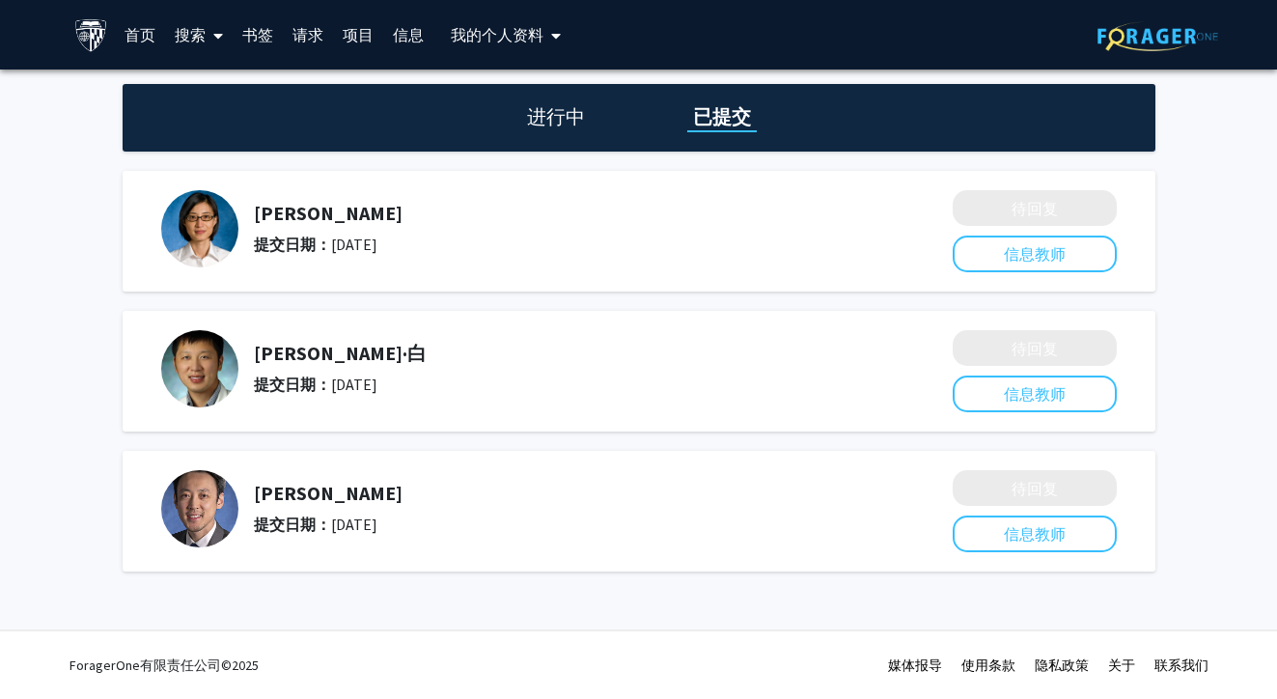
click at [200, 41] on link "搜索" at bounding box center [199, 35] width 68 height 68
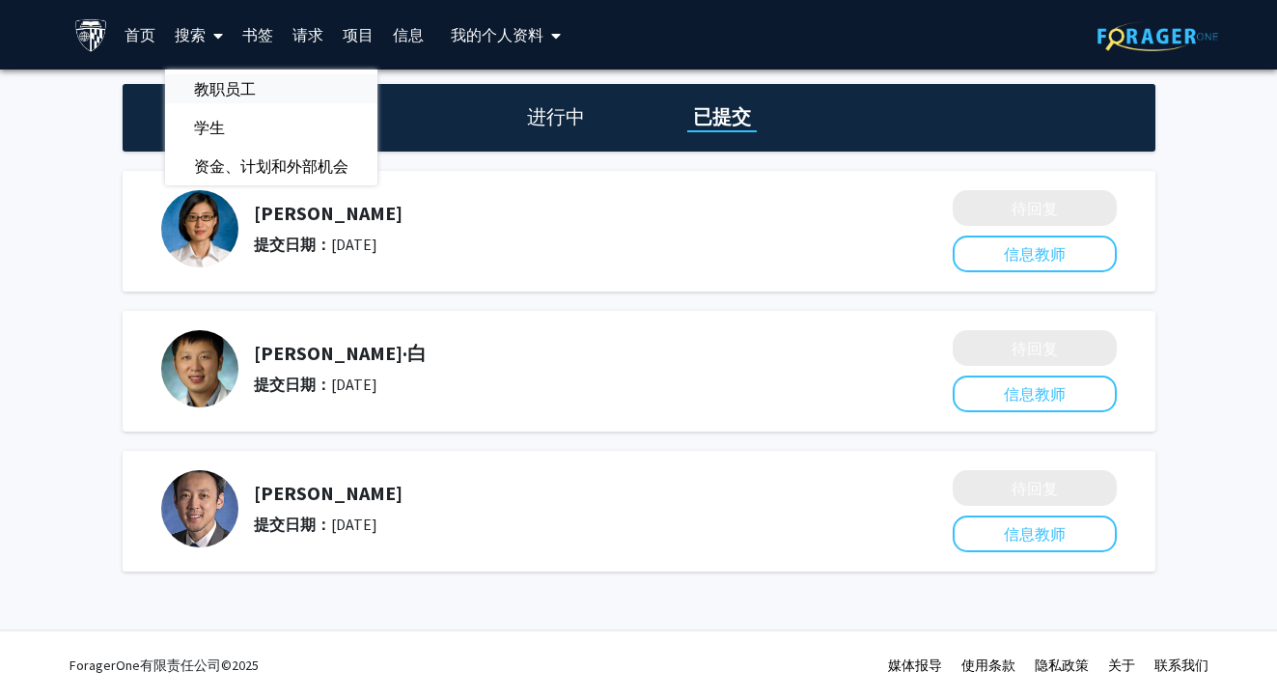
click at [226, 82] on span "教职员工" at bounding box center [225, 88] width 120 height 39
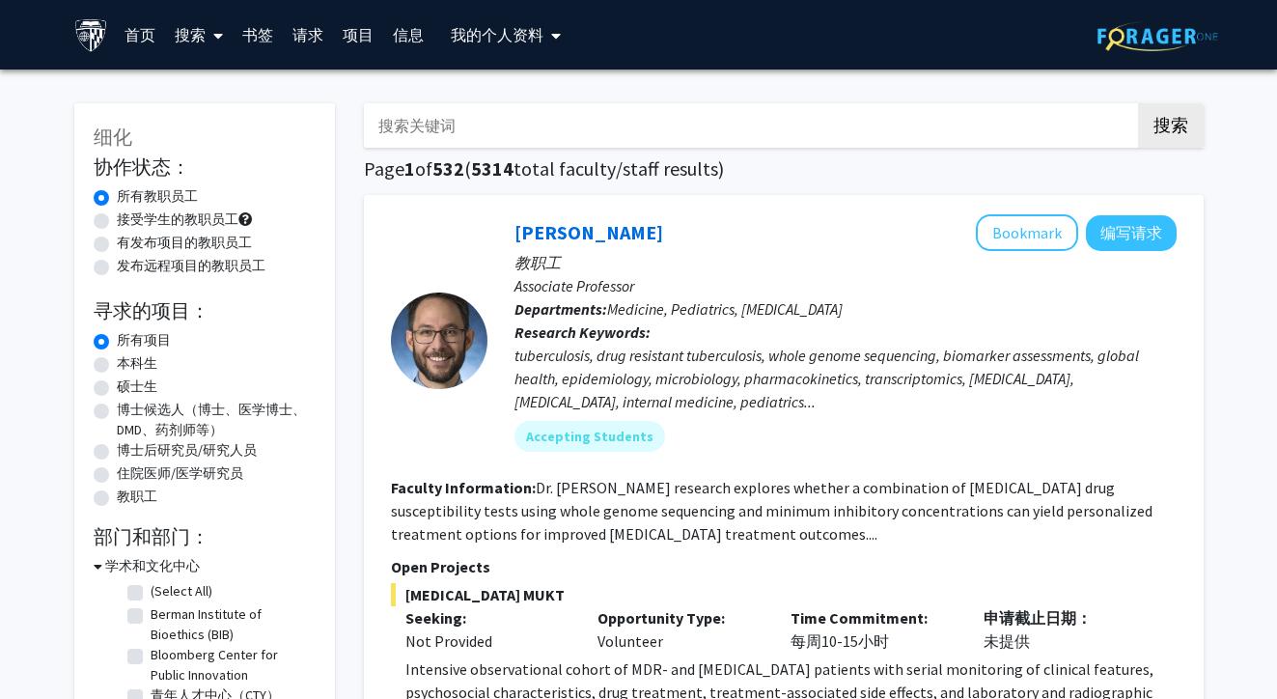
click at [578, 106] on input "搜索关键词" at bounding box center [743, 125] width 758 height 44
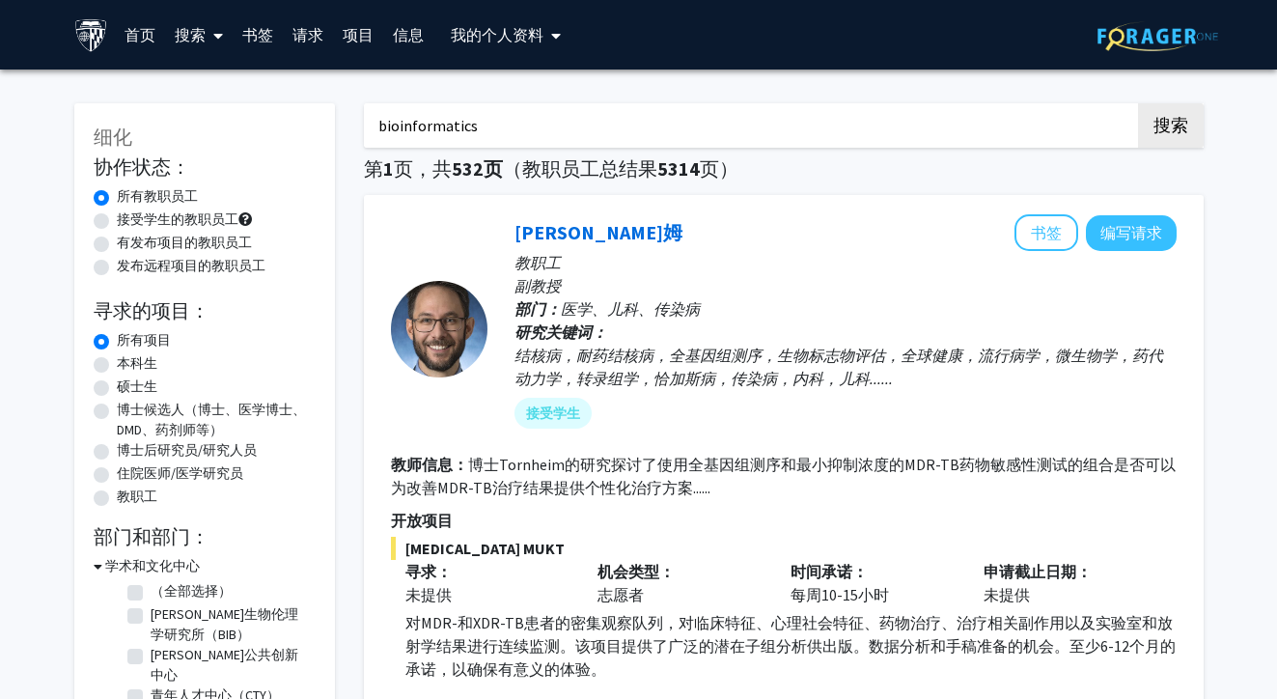
type input "bioinformatics"
click at [1170, 128] on button "搜索" at bounding box center [1171, 125] width 66 height 44
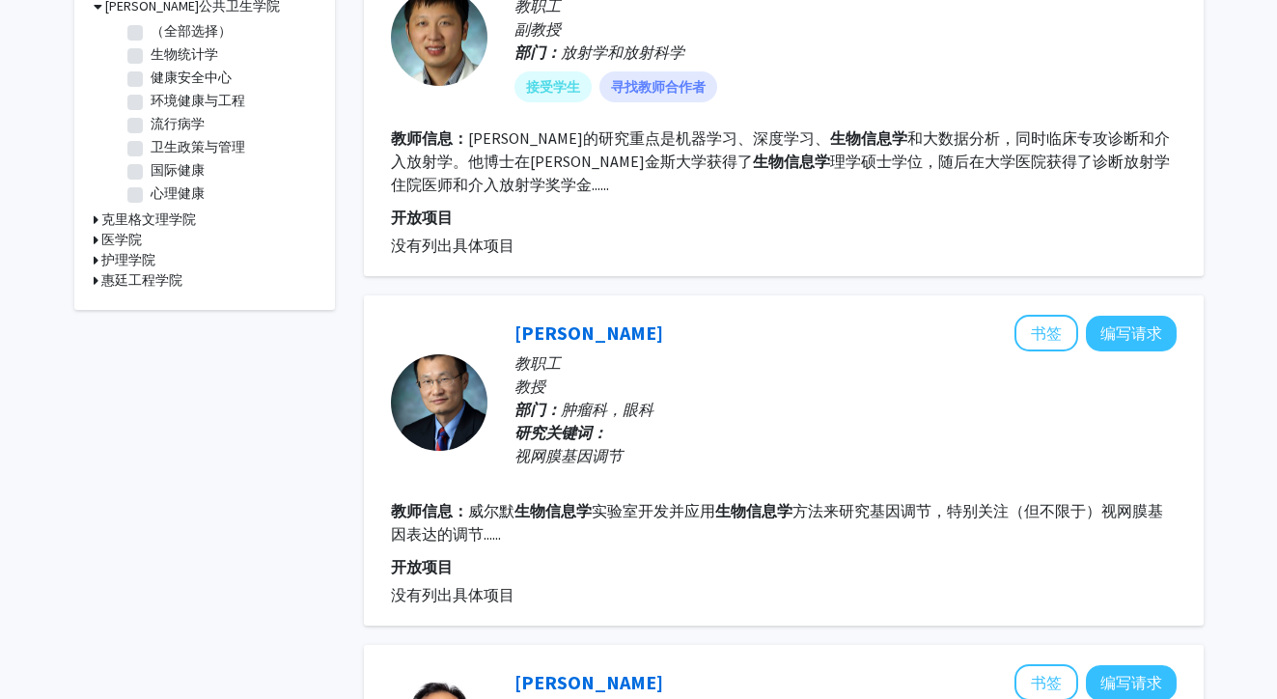
scroll to position [564, 0]
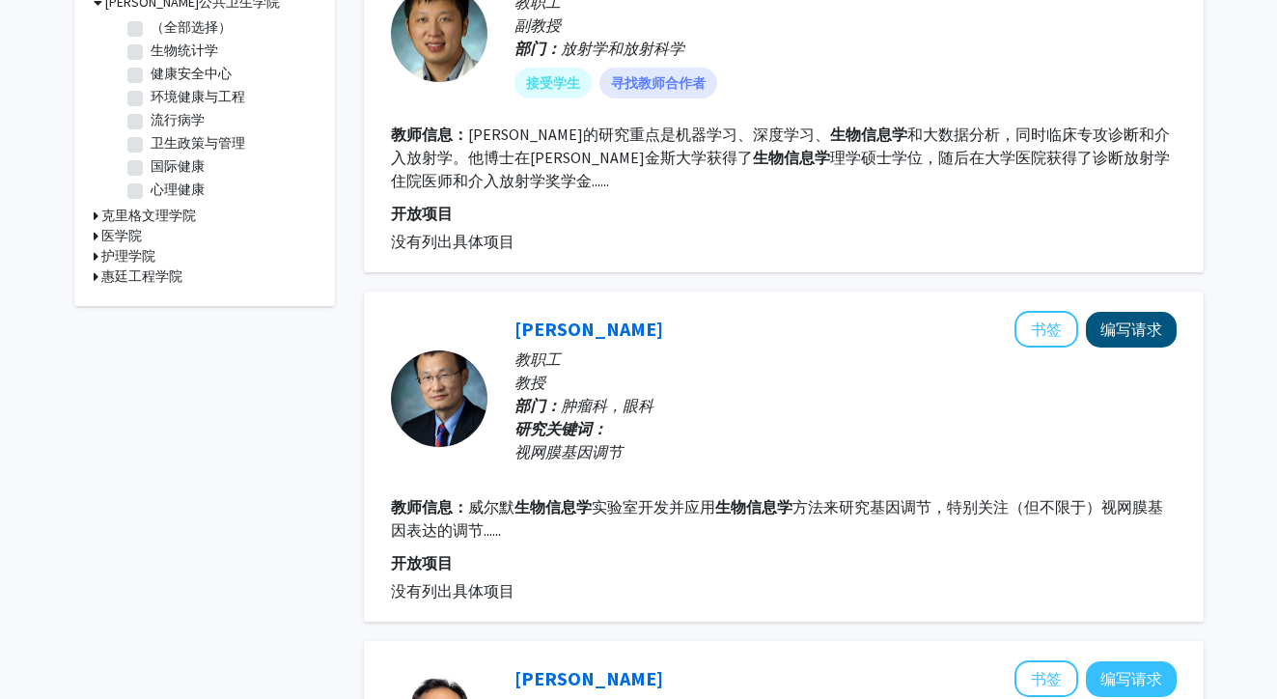
click at [1114, 323] on button "编写请求" at bounding box center [1131, 330] width 91 height 36
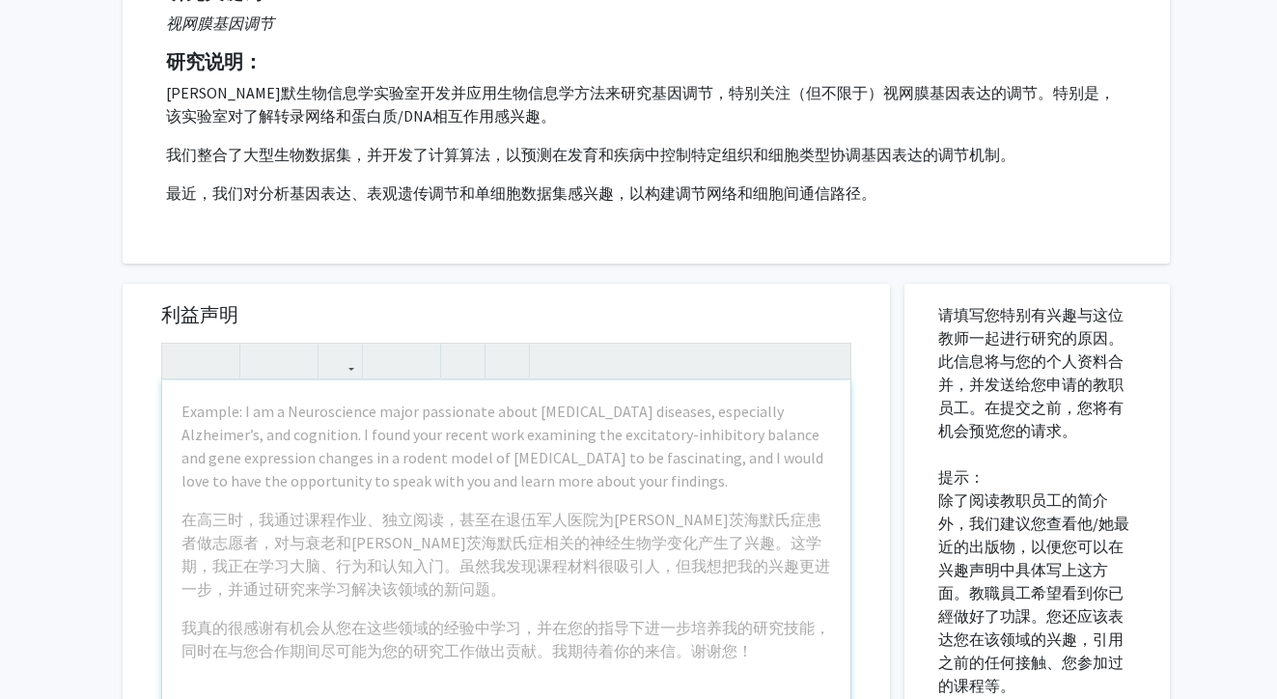
scroll to position [294, 0]
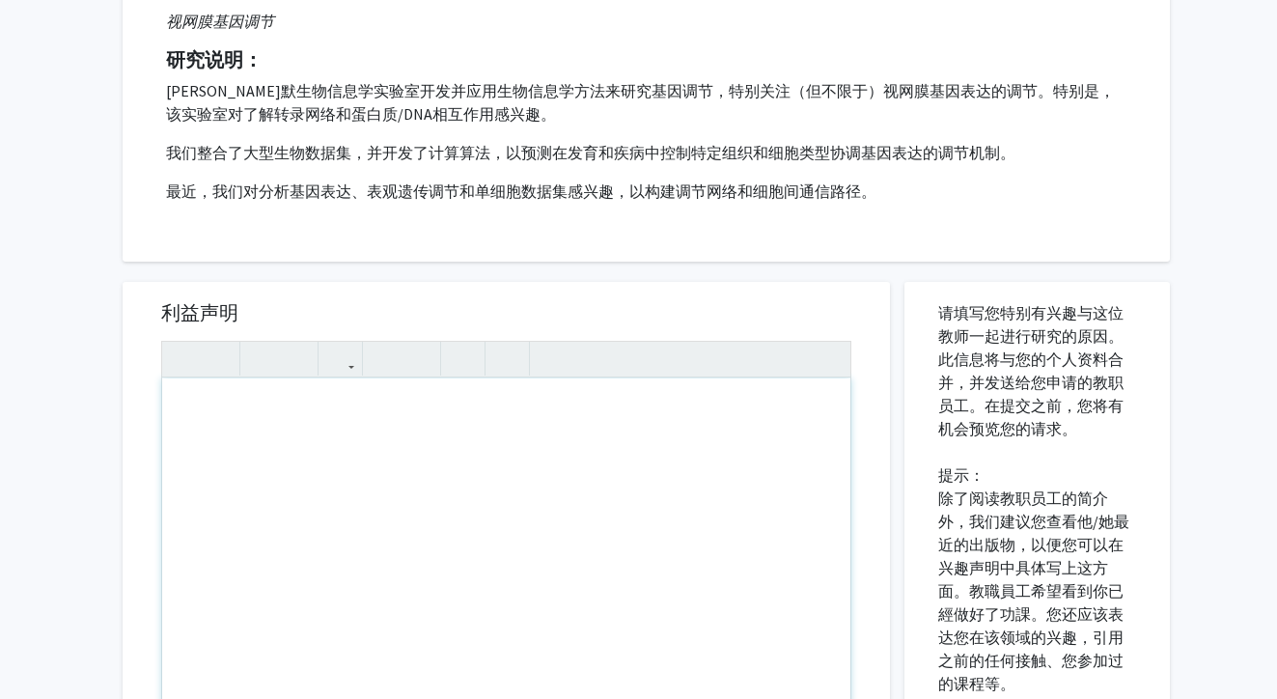
click at [655, 515] on div "使用屏幕阅读器的用户注意：请按Alt+0或Option+0来停用此页面的辅助功能插件，因为它与文本编辑器不能很好地交互。" at bounding box center [506, 599] width 688 height 442
paste div "使用屏幕阅读器的用户注意：请按Alt+0或Option+0来停用此页面的辅助功能插件，因为它与文本编辑器不能很好地交互。"
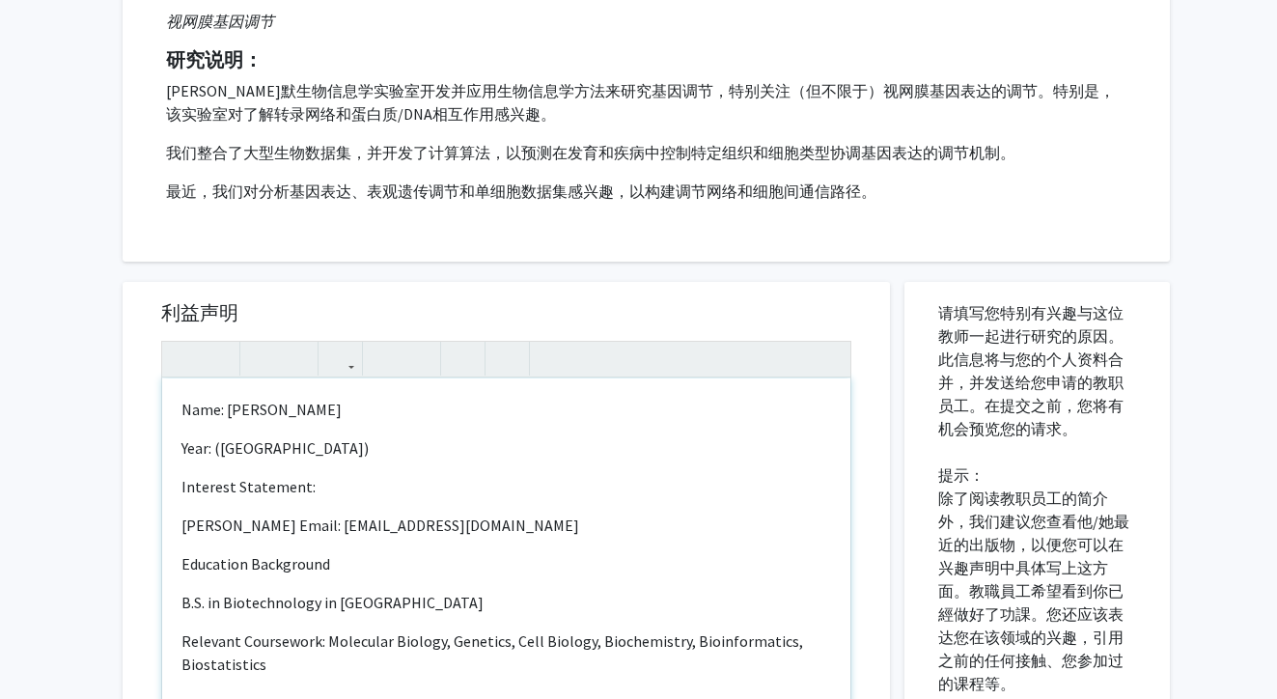
type textarea "<l>Ipsu: Dolorsi Amet</c><a>Elit: (Seddo Eiusmod Temporinci)&utla;</e><d>Magnaa…"
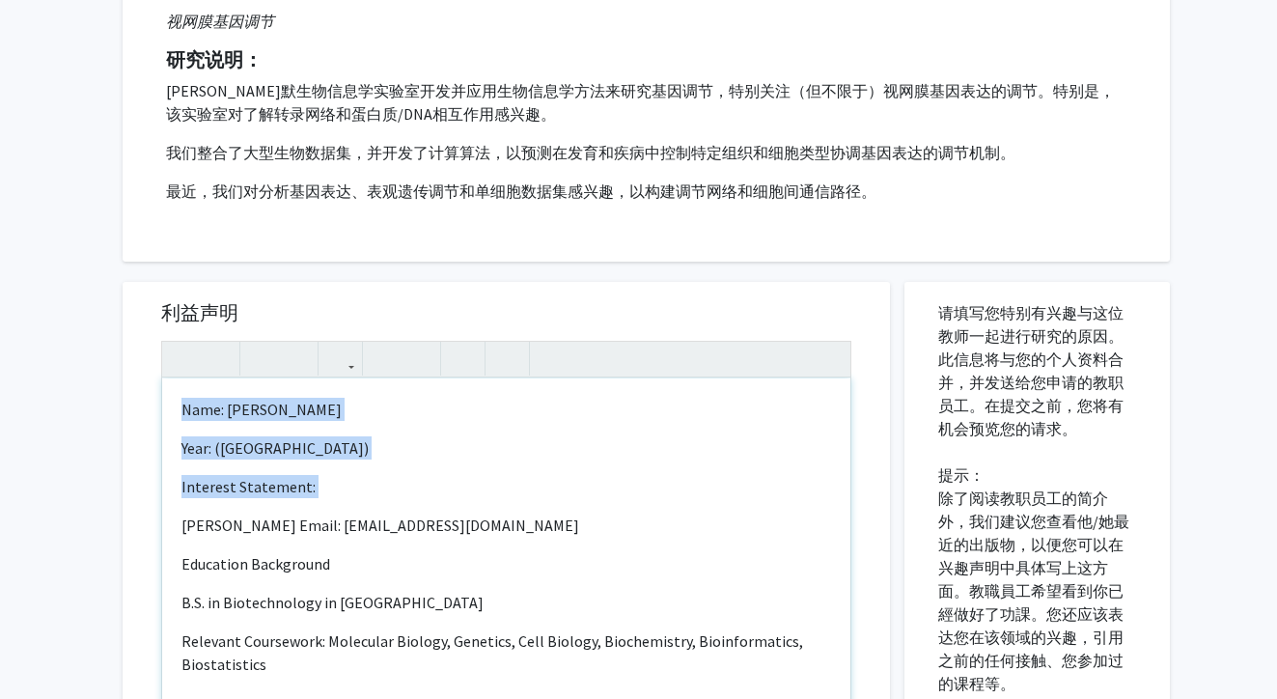
drag, startPoint x: 175, startPoint y: 519, endPoint x: 178, endPoint y: 396, distance: 123.6
click at [171, 402] on div "Name: [PERSON_NAME] Year: ([GEOGRAPHIC_DATA]) Interest Statement: [PERSON_NAME]…" at bounding box center [506, 599] width 688 height 442
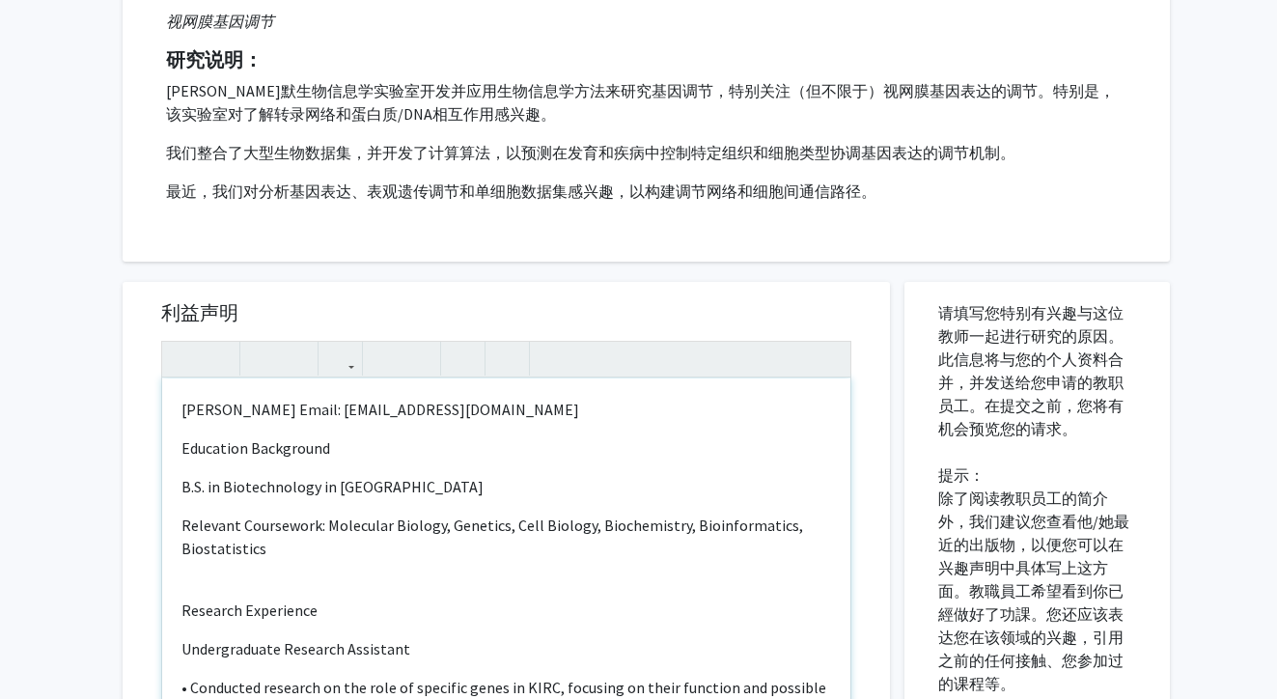
scroll to position [0, 0]
click at [271, 415] on span "[PERSON_NAME] Email: [EMAIL_ADDRESS][DOMAIN_NAME]" at bounding box center [380, 409] width 398 height 19
type textarea "<l><ipsu dolor="sita-cons: 8adi;">Elitsed Doei &temp; &inci; &utla; &etdo; Magn…"
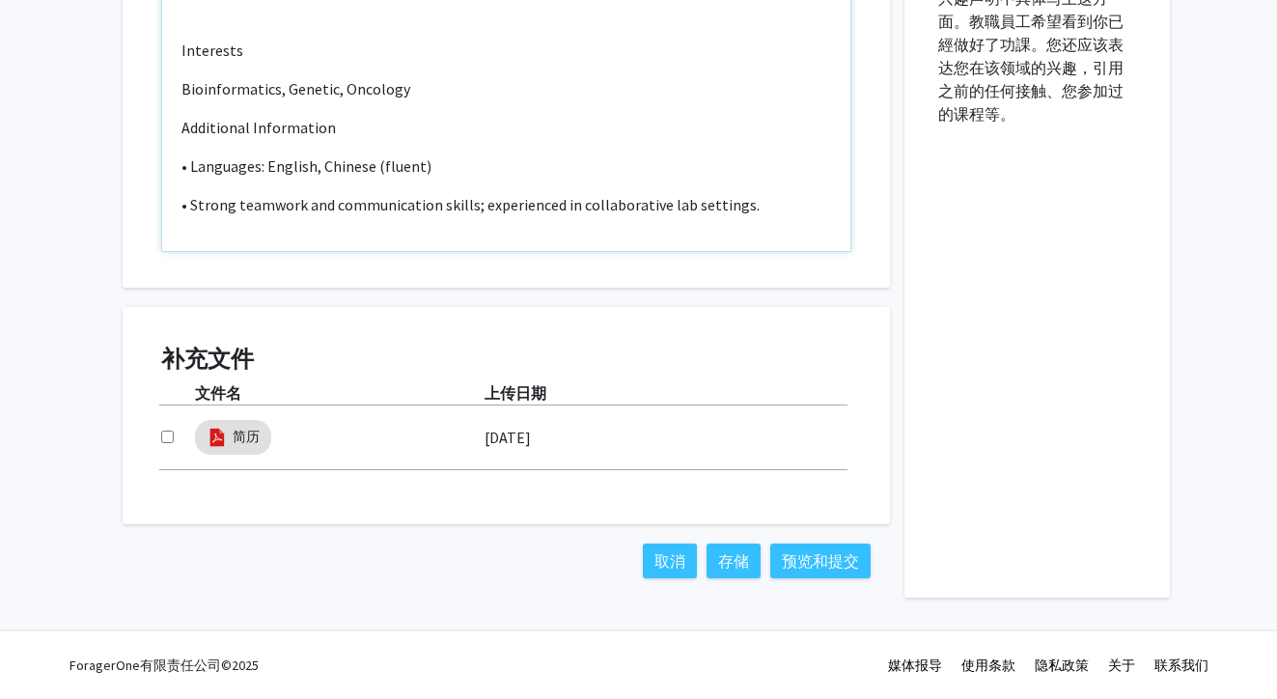
scroll to position [866, 0]
click at [807, 550] on button "预览和提交" at bounding box center [820, 560] width 100 height 35
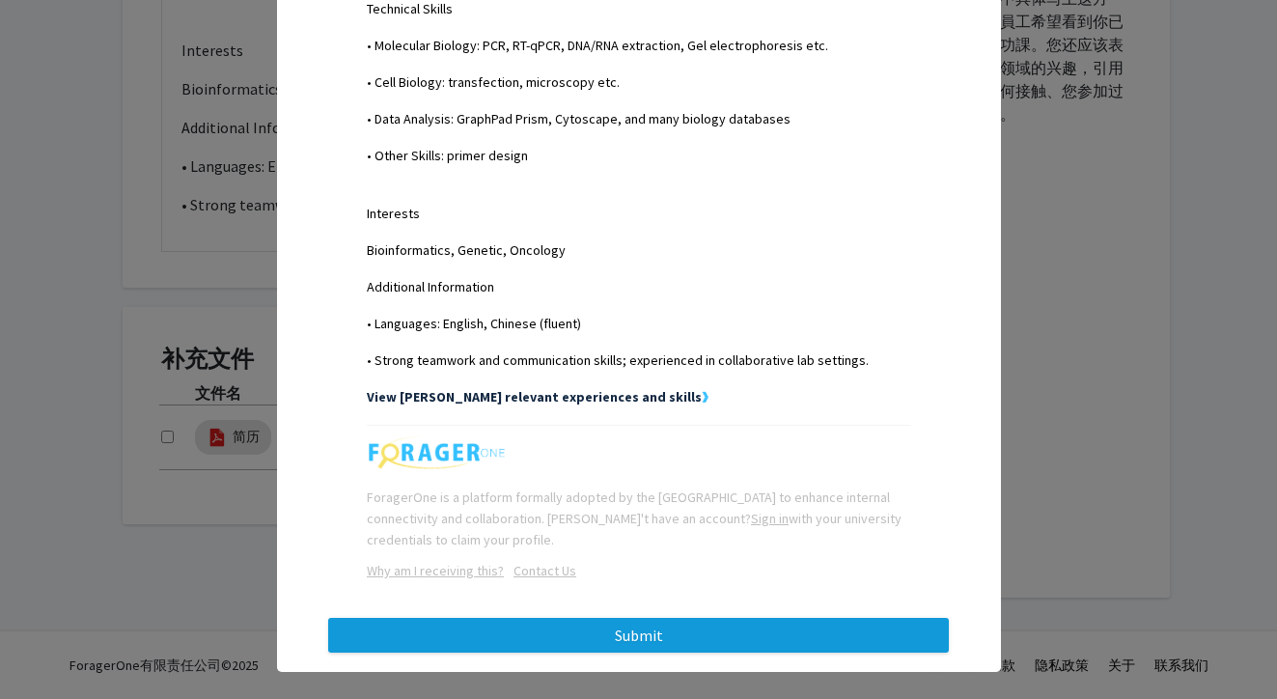
scroll to position [985, 0]
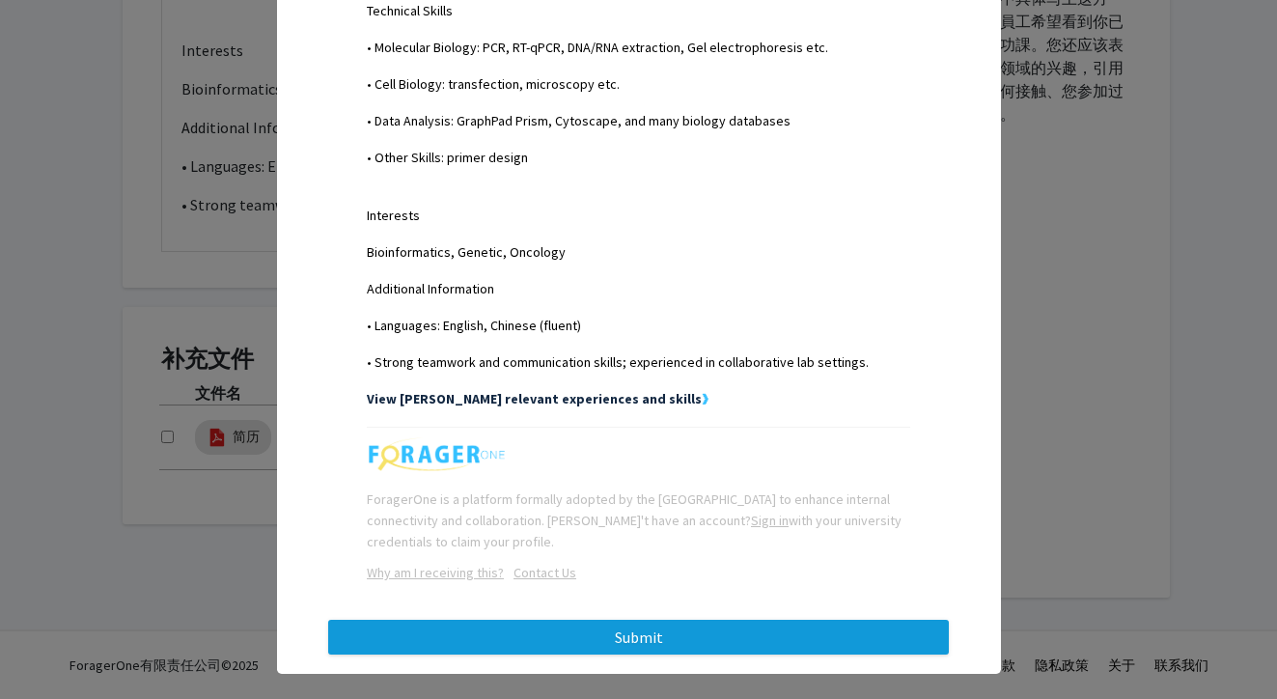
click at [693, 620] on button "Submit" at bounding box center [638, 637] width 621 height 35
